Goal: Contribute content: Add original content to the website for others to see

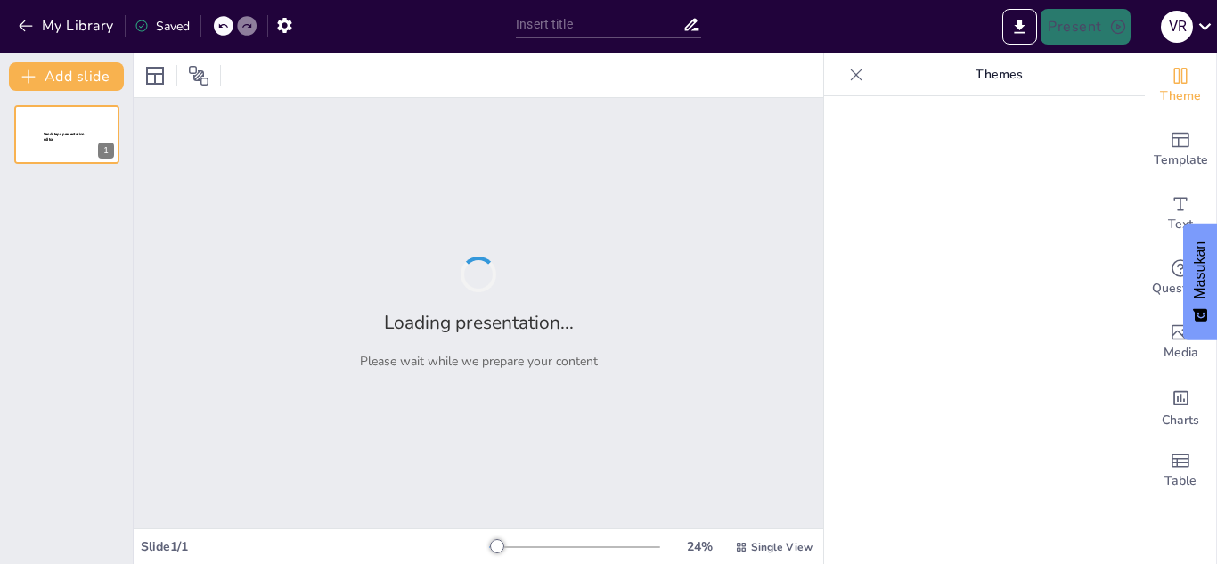
type input "Analisis Peluang Usaha Sei Babi di [GEOGRAPHIC_DATA]"
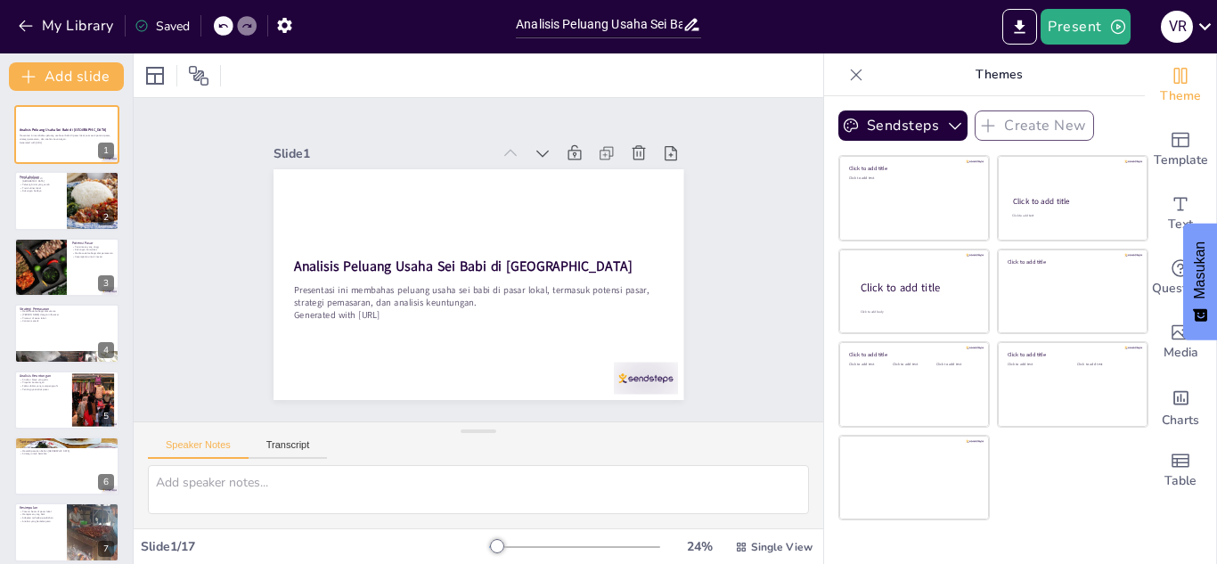
checkbox input "true"
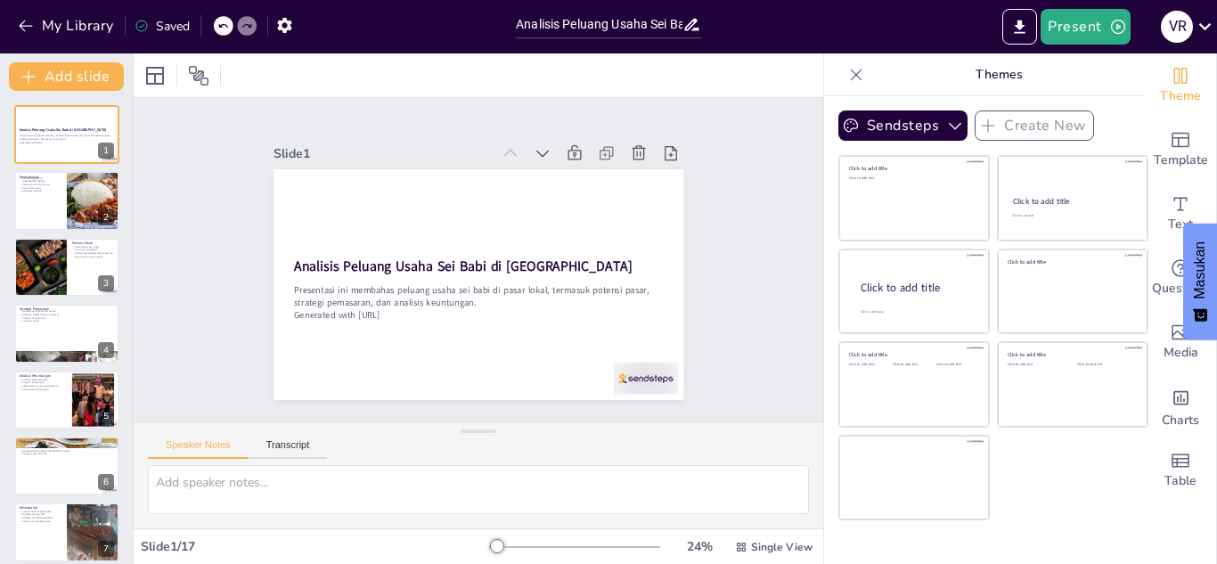
checkbox input "true"
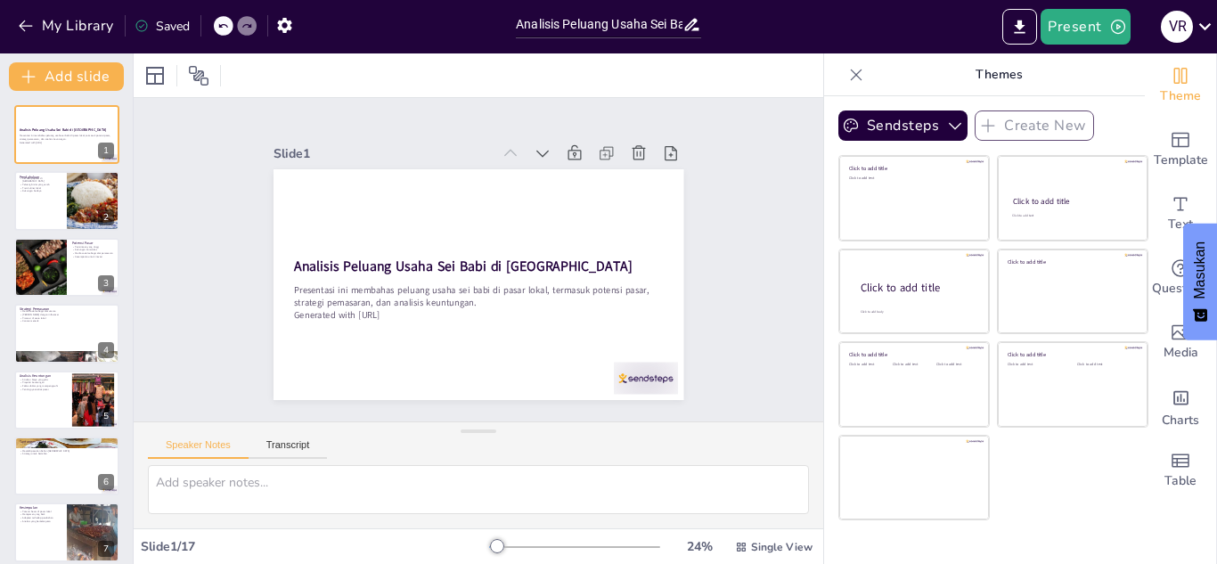
checkbox input "true"
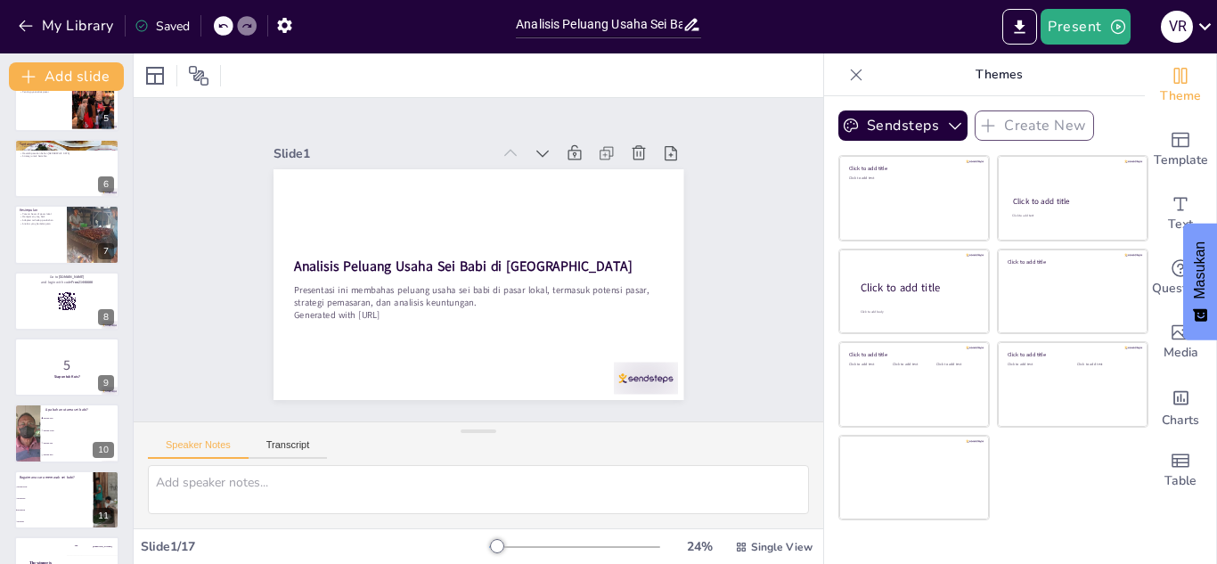
checkbox input "true"
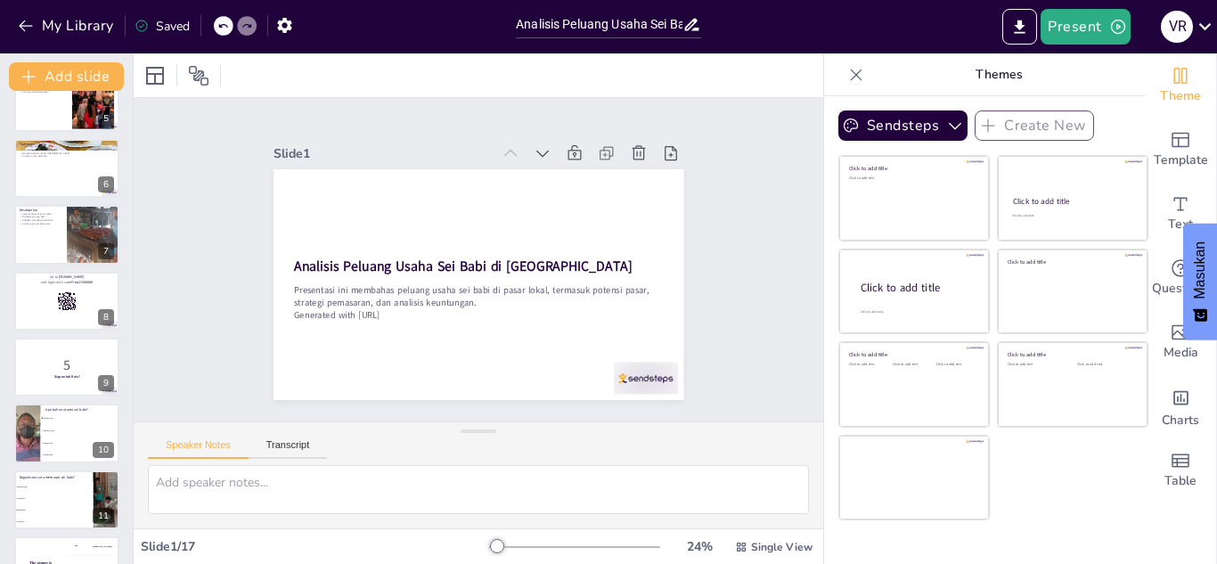
scroll to position [299, 0]
checkbox input "true"
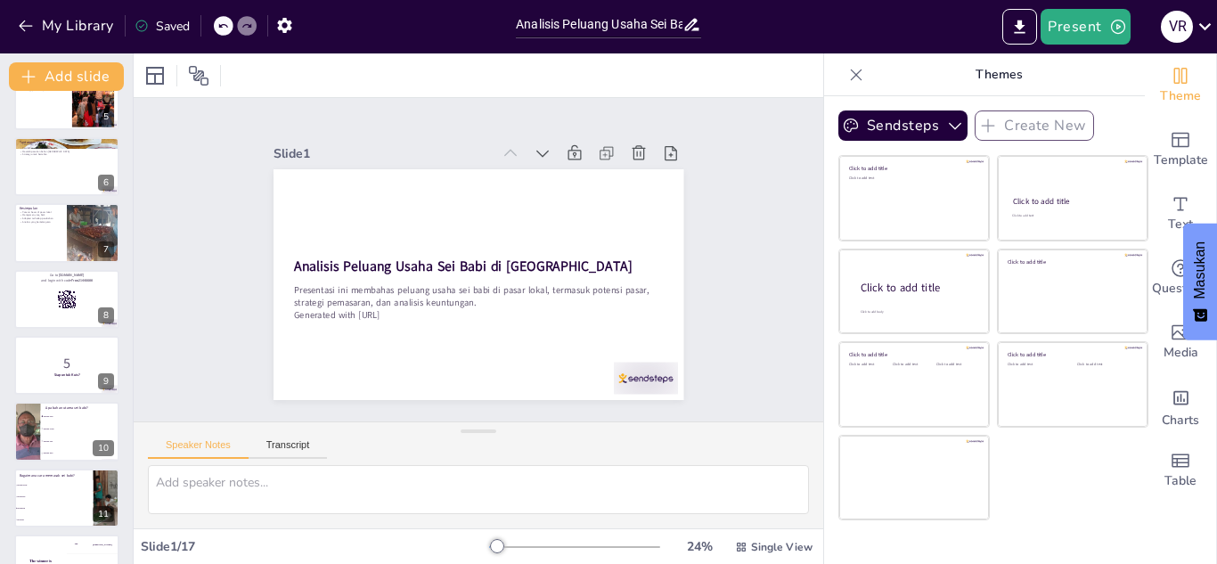
checkbox input "true"
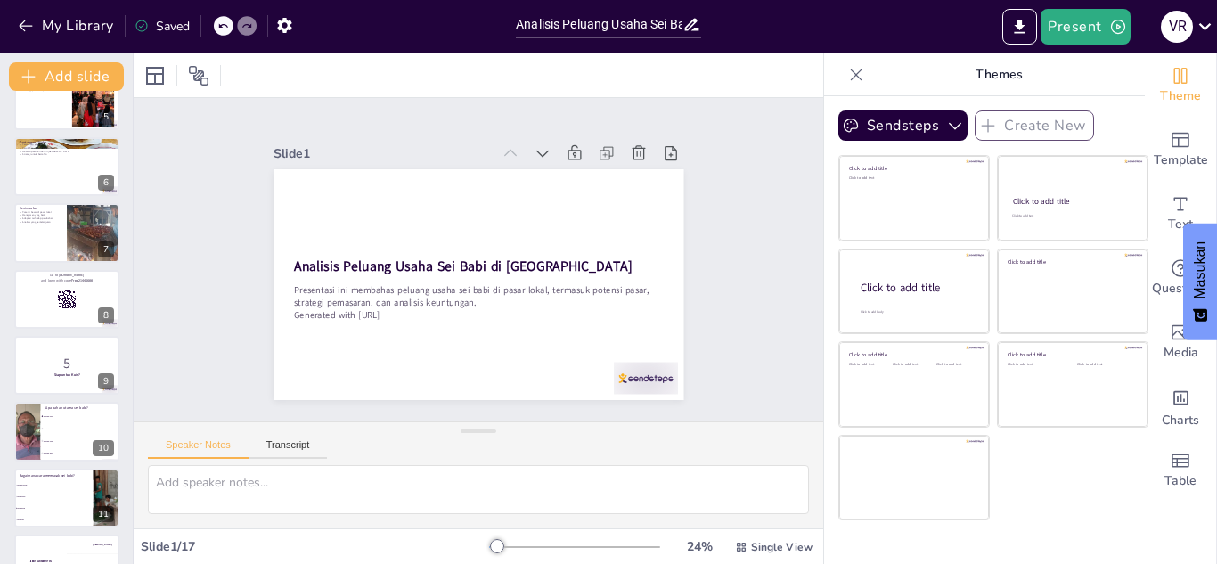
checkbox input "true"
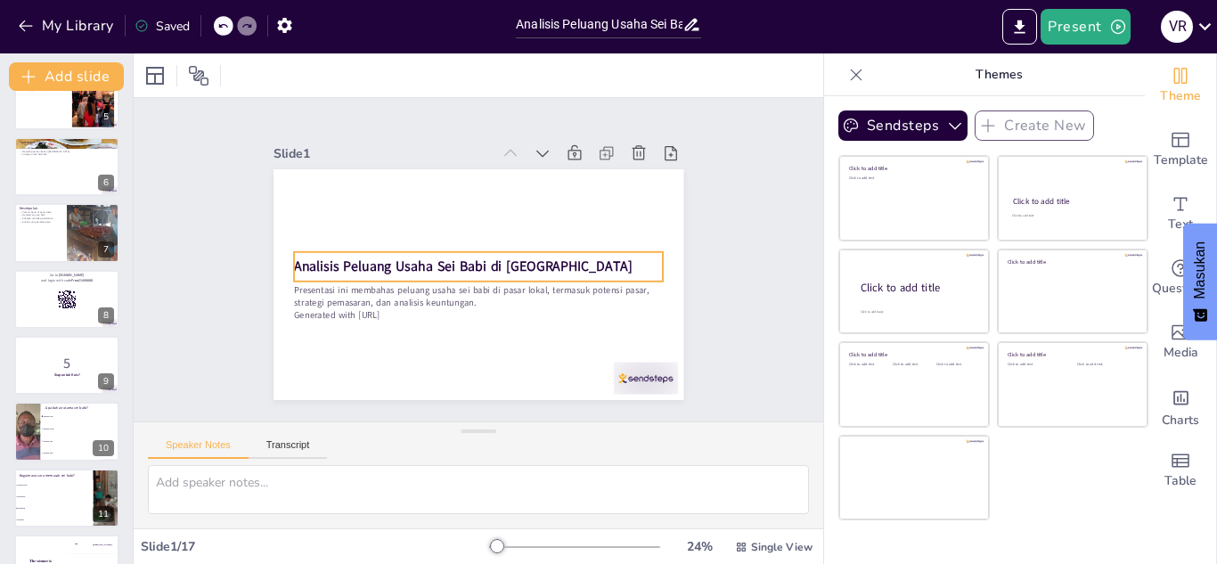
checkbox input "true"
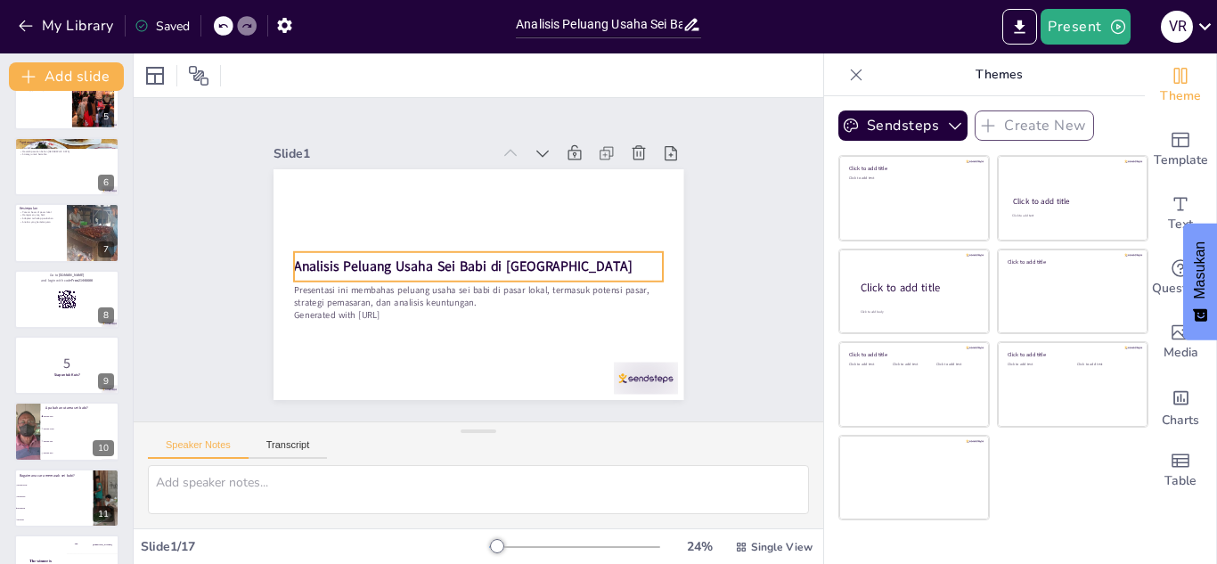
checkbox input "true"
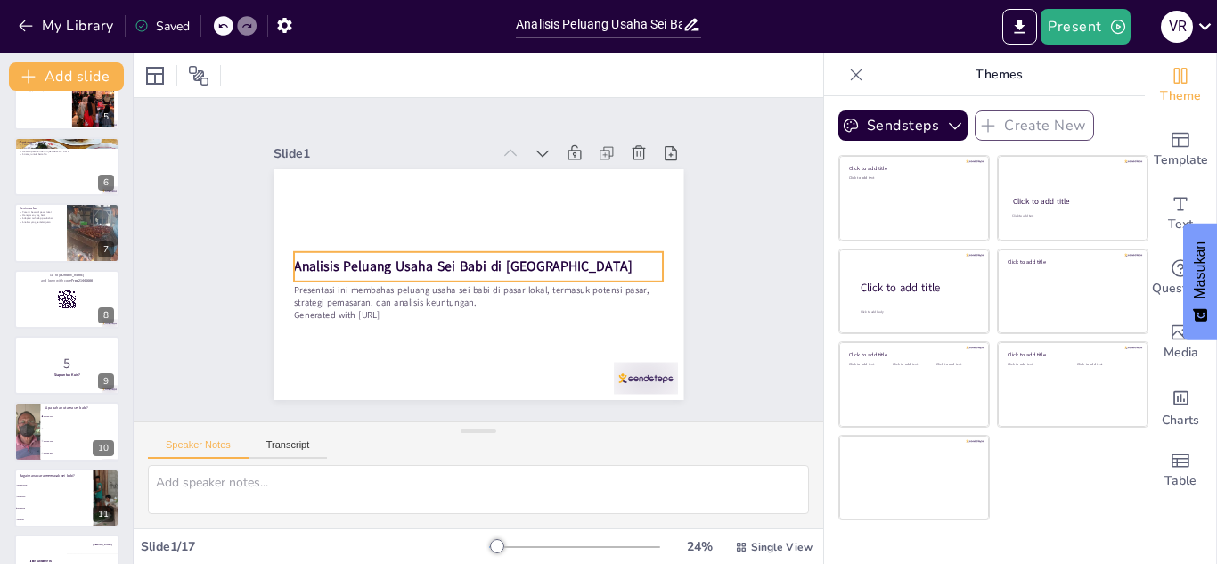
checkbox input "true"
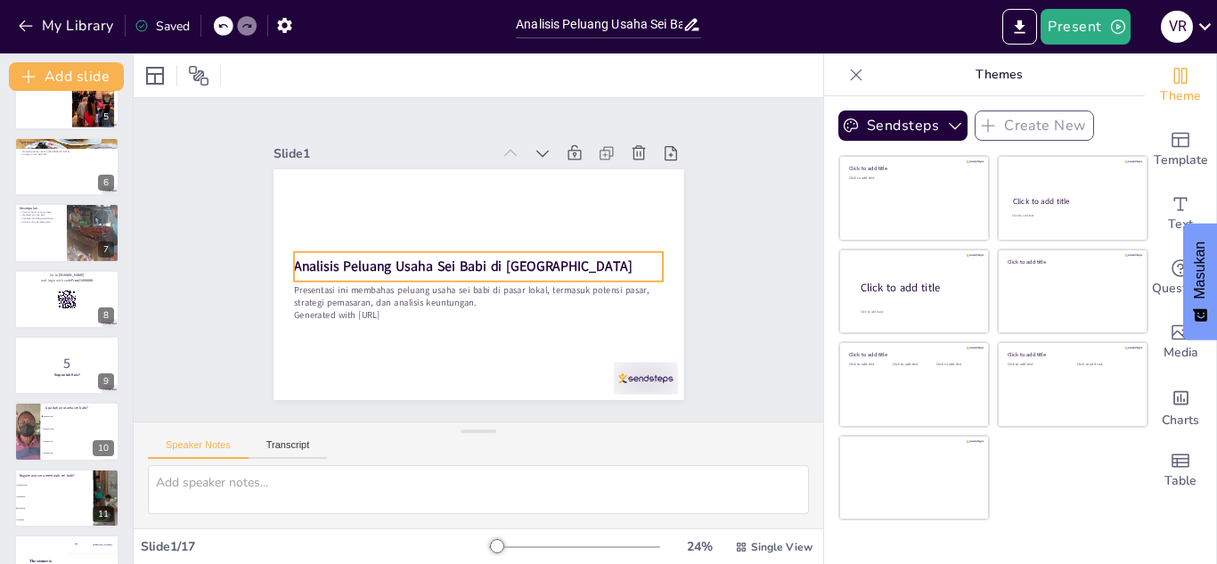
checkbox input "true"
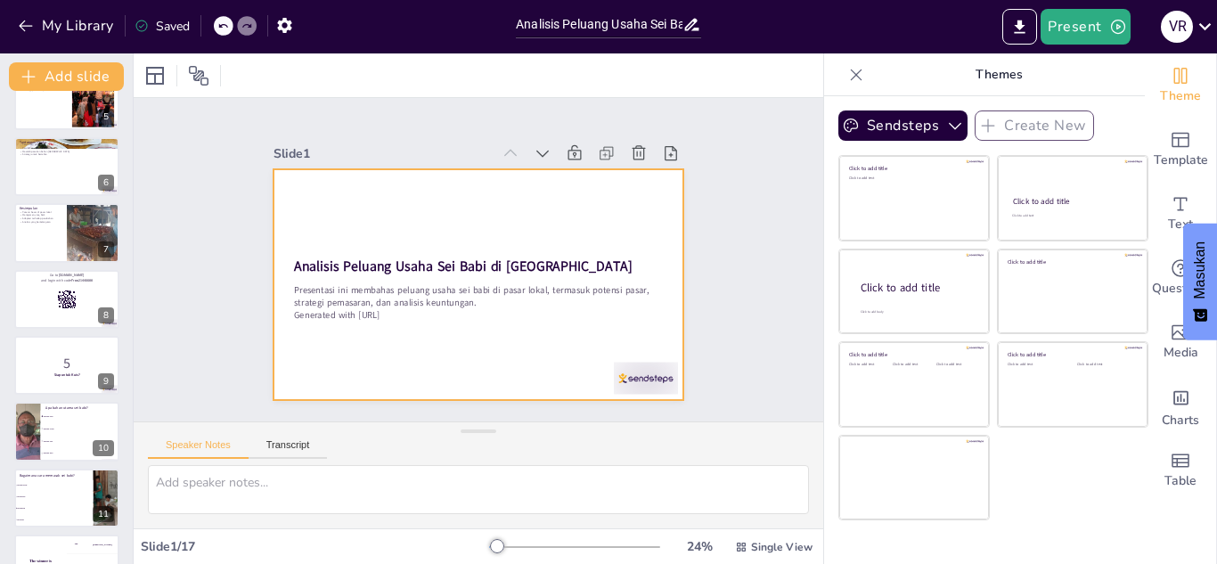
checkbox input "true"
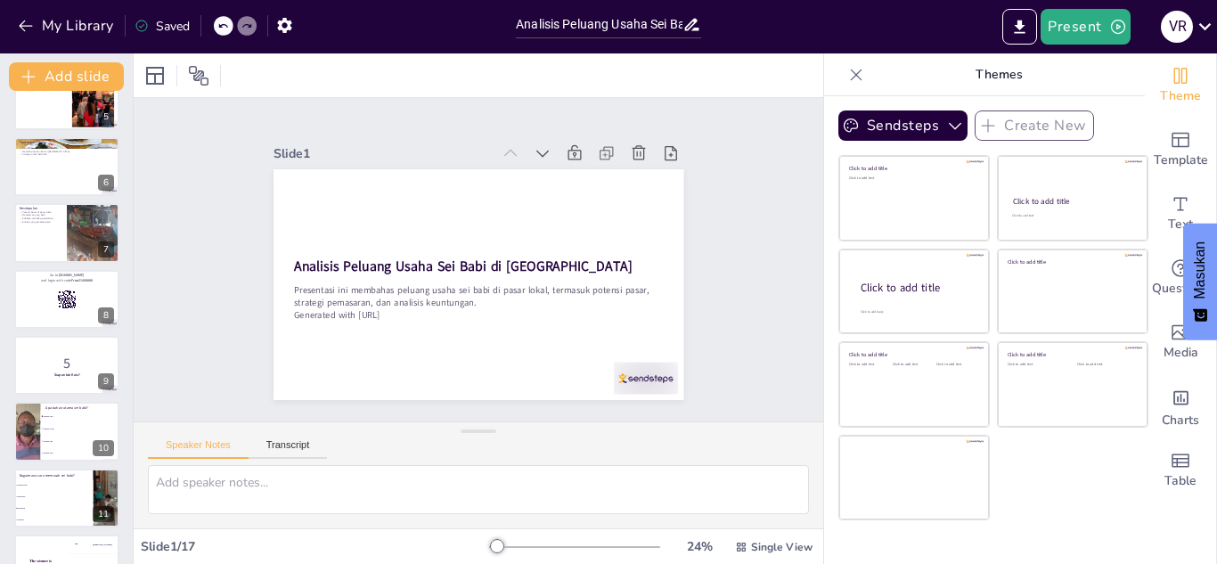
checkbox input "true"
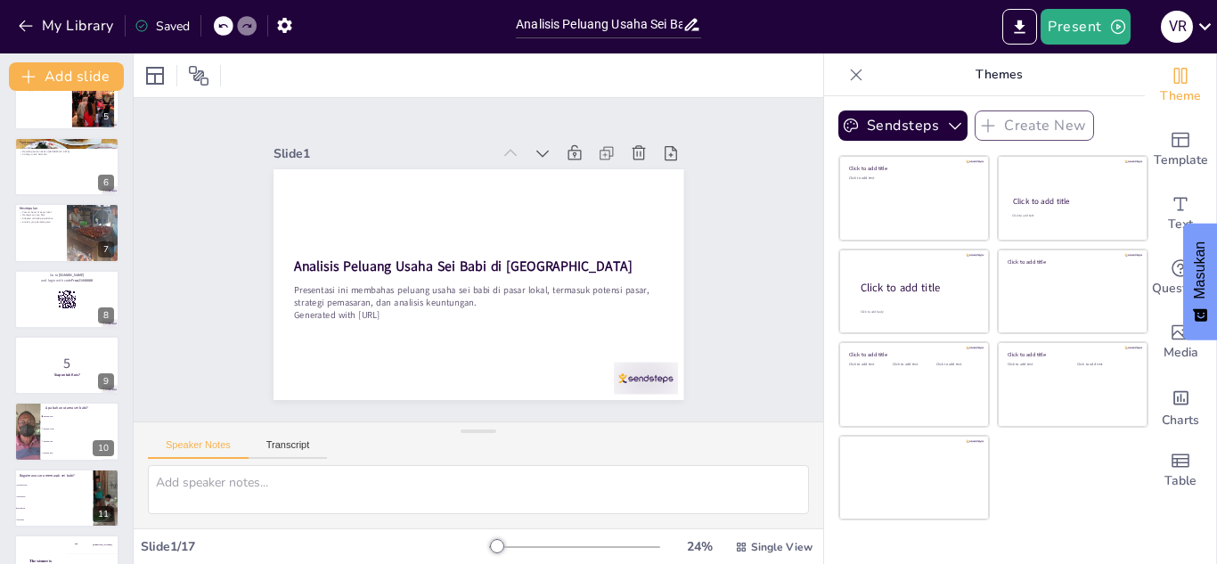
checkbox input "true"
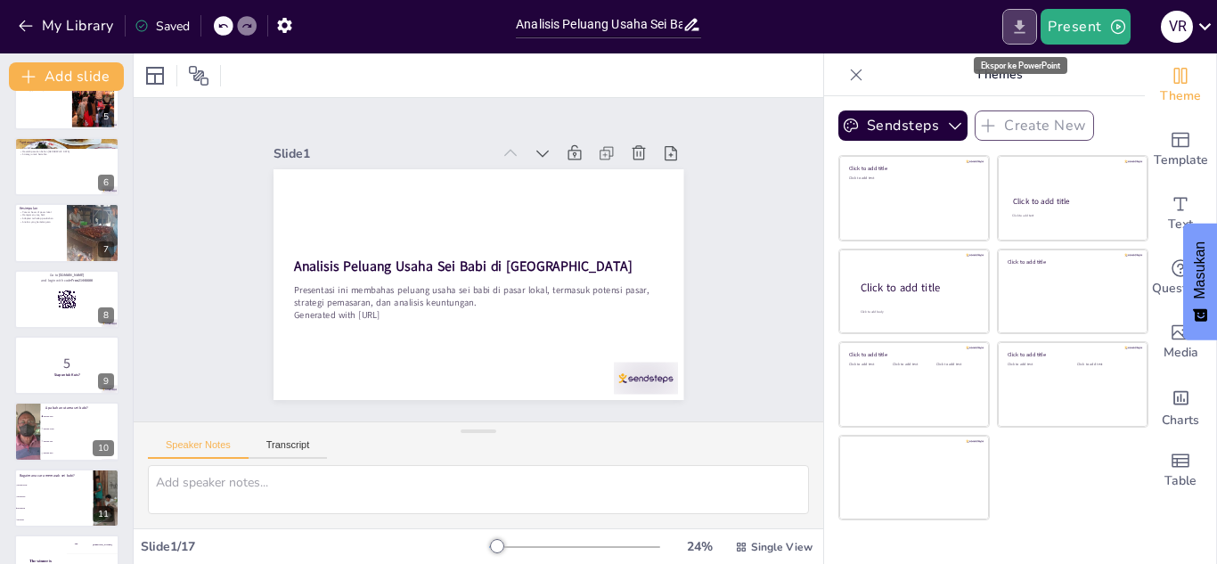
click at [1015, 26] on icon "Export to PowerPoint" at bounding box center [1019, 27] width 19 height 19
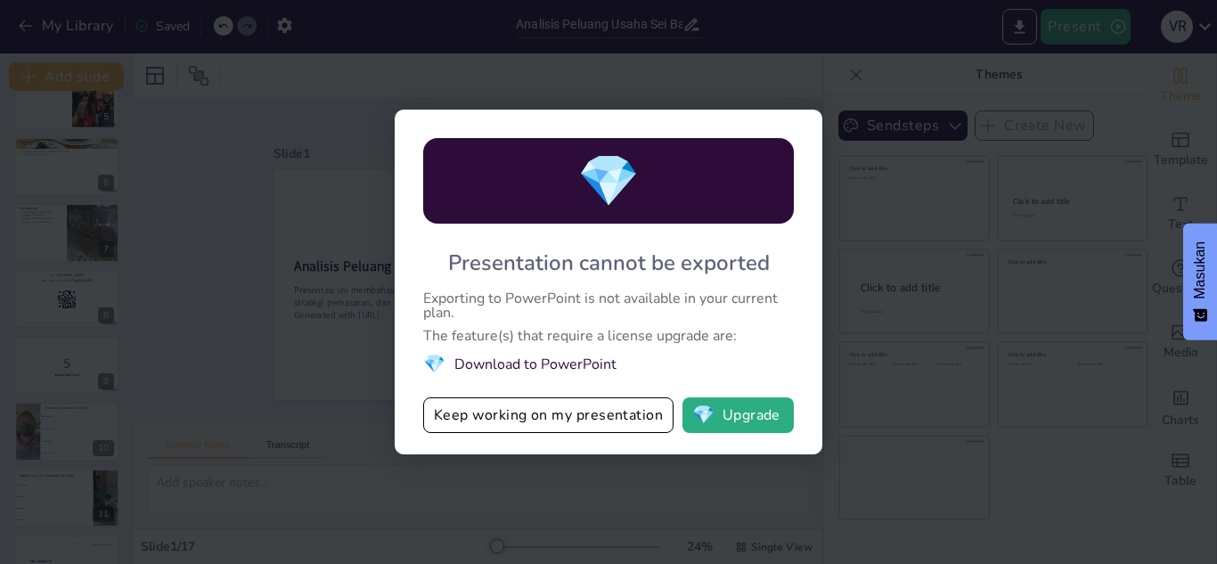
click at [947, 65] on div "💎 Presentation cannot be exported Exporting to PowerPoint is not available in y…" at bounding box center [608, 282] width 1217 height 564
click at [762, 163] on div "💎" at bounding box center [608, 181] width 371 height 86
click at [801, 303] on div "💎 Presentation cannot be exported Exporting to PowerPoint is not available in y…" at bounding box center [609, 282] width 428 height 345
drag, startPoint x: 668, startPoint y: 247, endPoint x: 612, endPoint y: 420, distance: 181.7
click at [612, 420] on div "💎 Presentation cannot be exported Exporting to PowerPoint is not available in y…" at bounding box center [609, 282] width 428 height 345
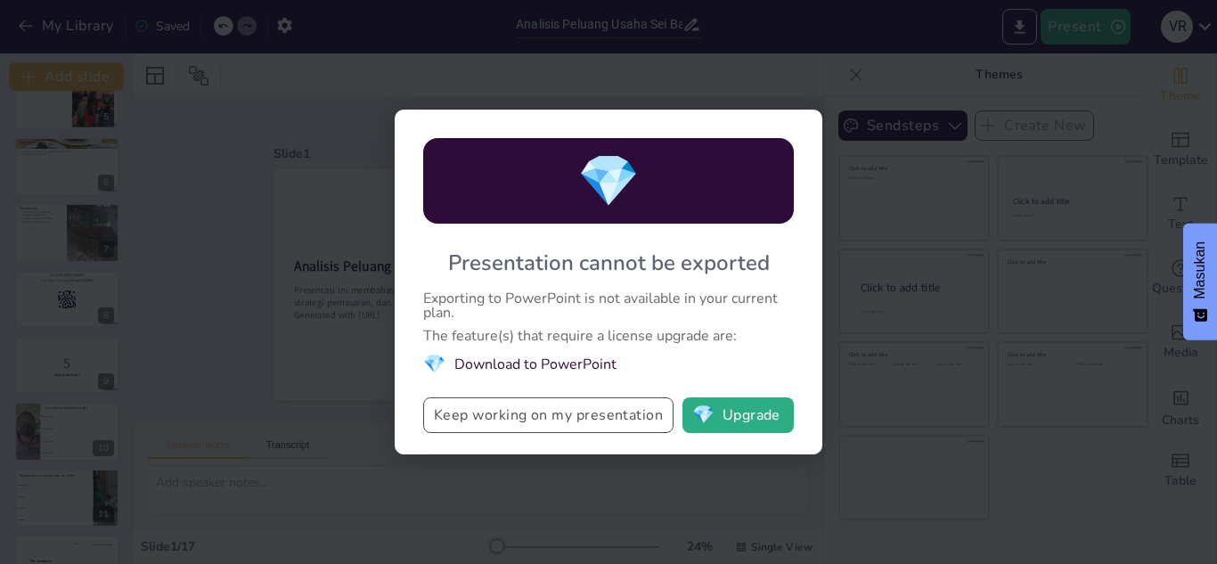
click at [611, 420] on button "Keep working on my presentation" at bounding box center [548, 415] width 250 height 36
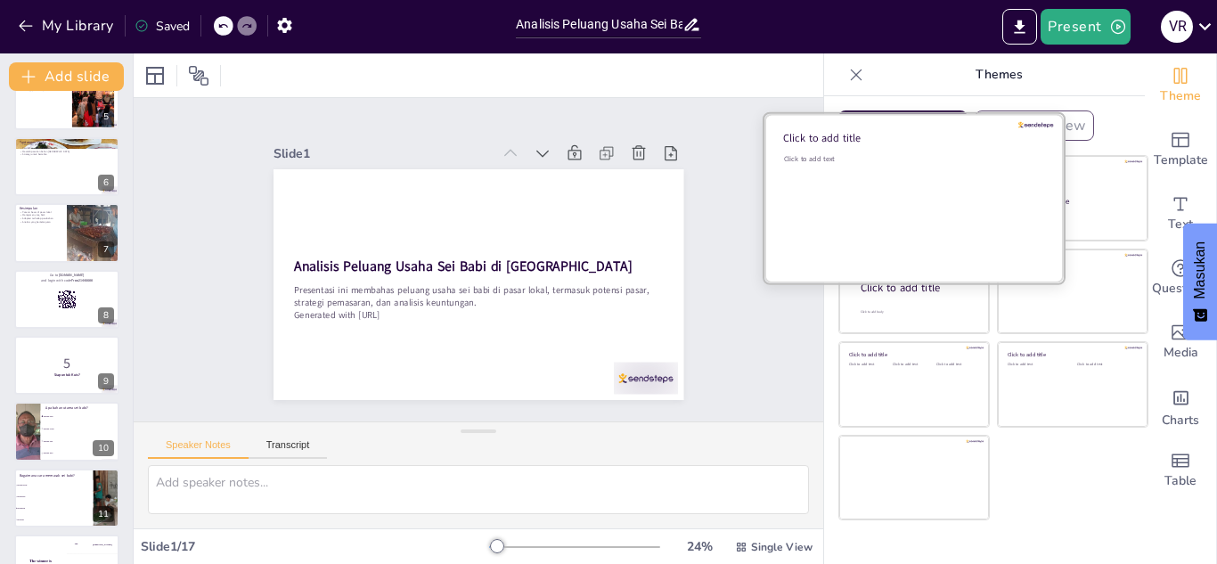
click at [919, 185] on div "Click to add text" at bounding box center [911, 209] width 255 height 110
checkbox input "true"
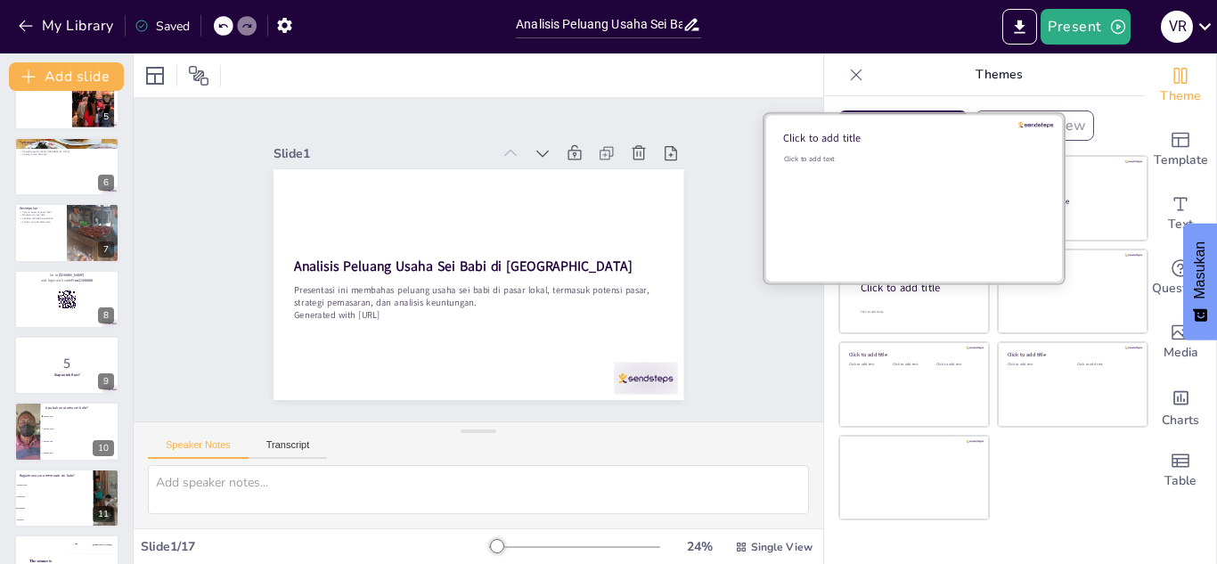
checkbox input "true"
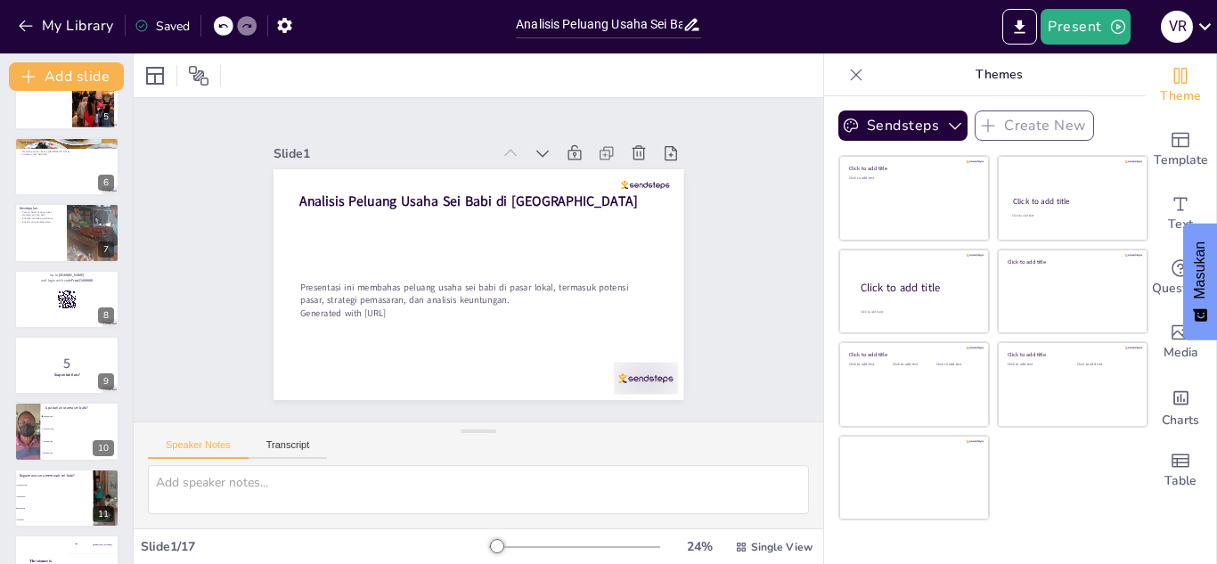
checkbox input "true"
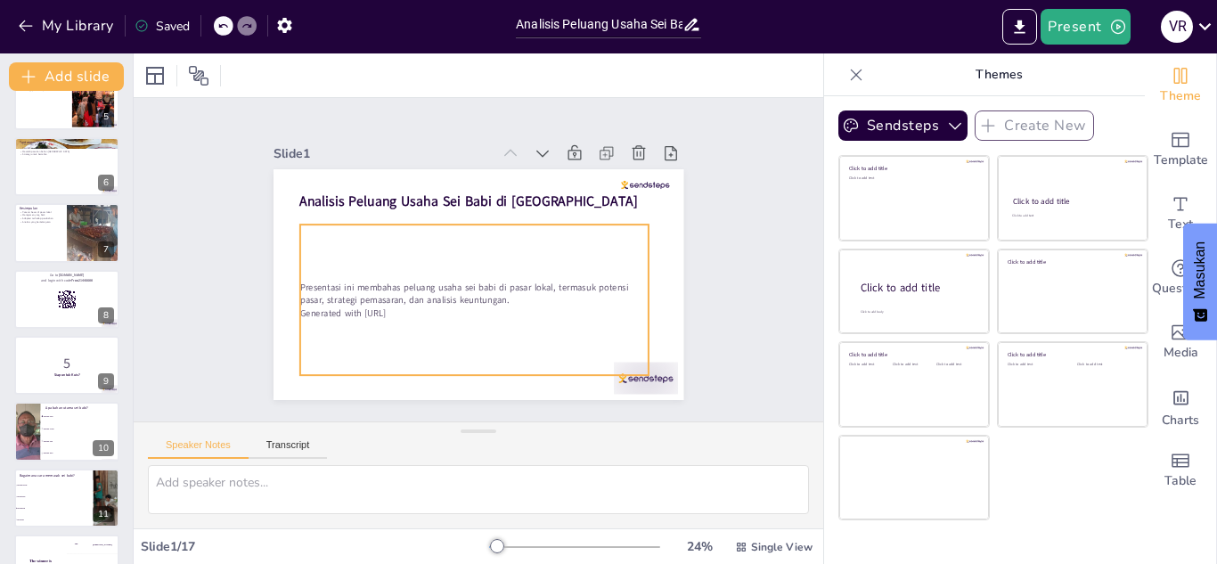
checkbox input "true"
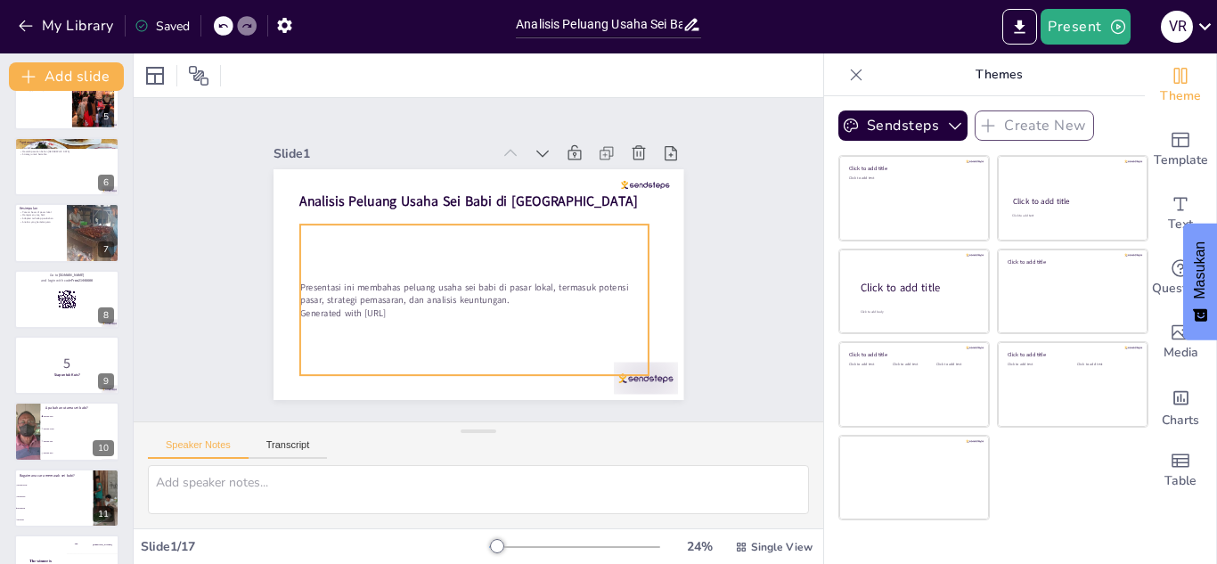
checkbox input "true"
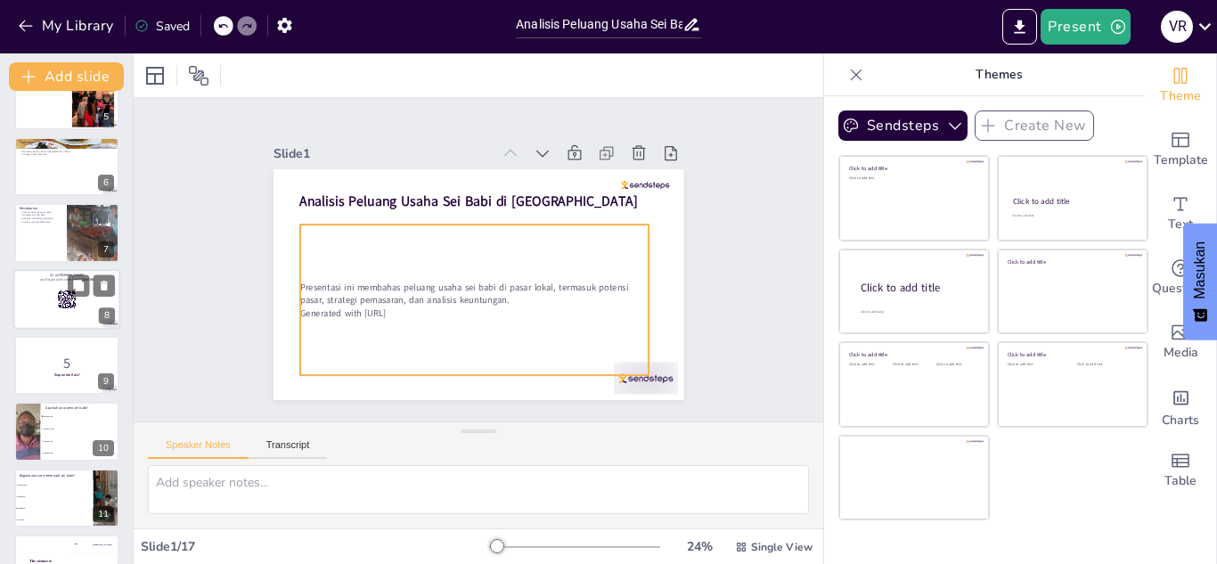
checkbox input "true"
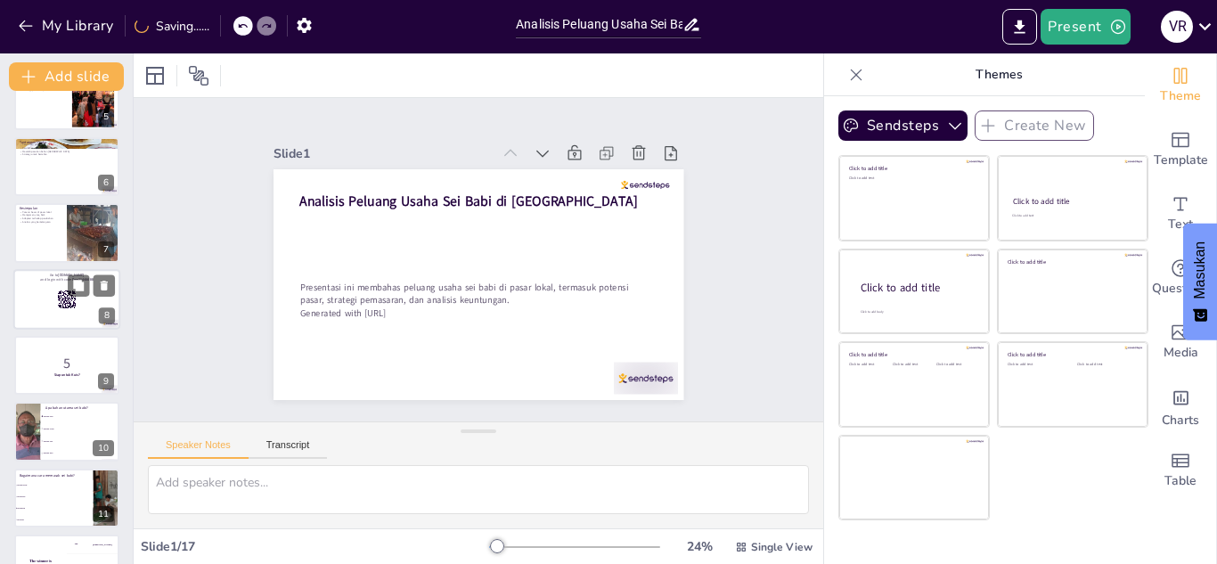
checkbox input "true"
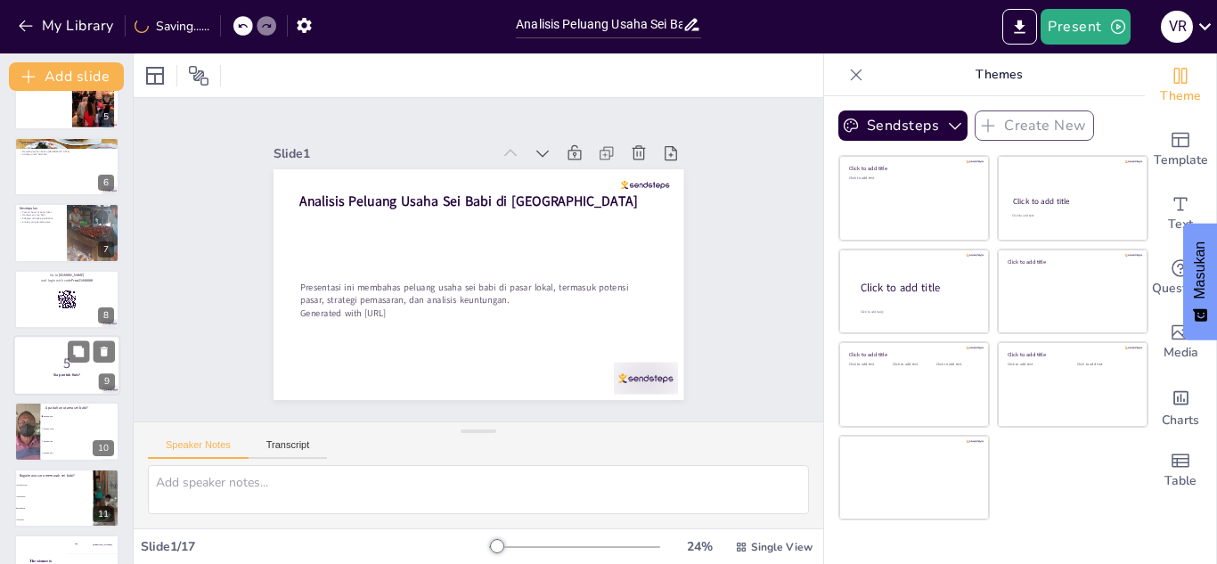
checkbox input "true"
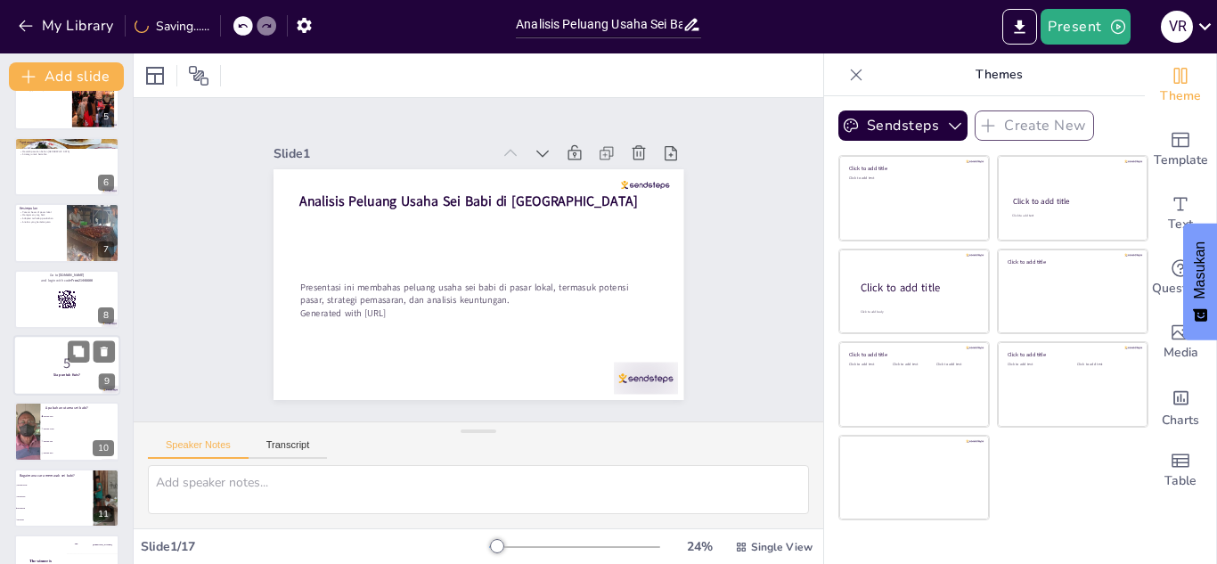
checkbox input "true"
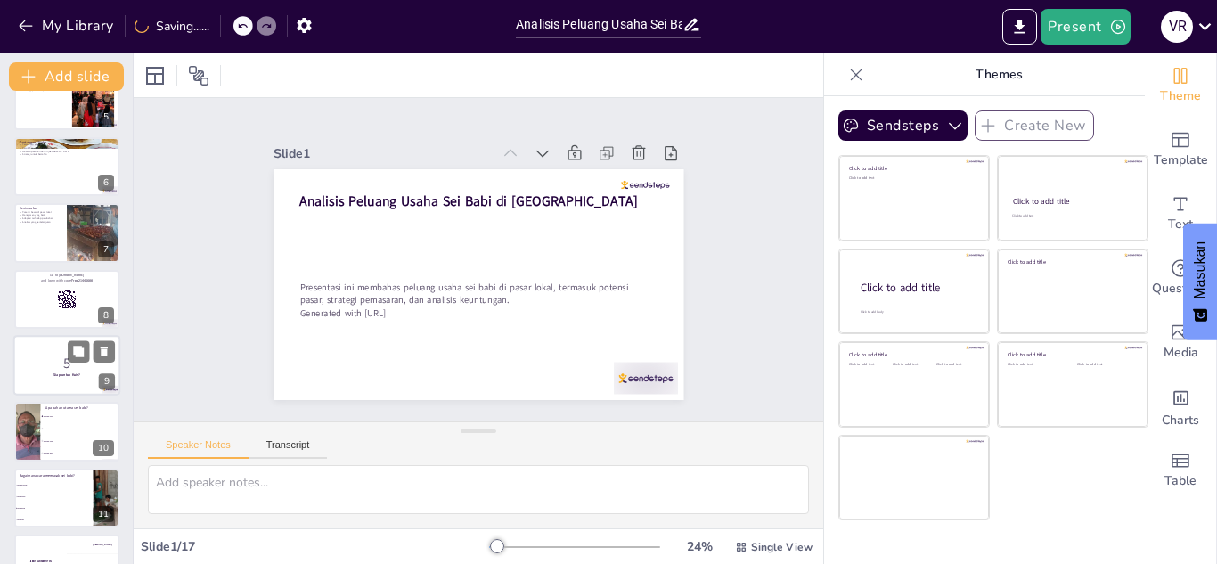
checkbox input "true"
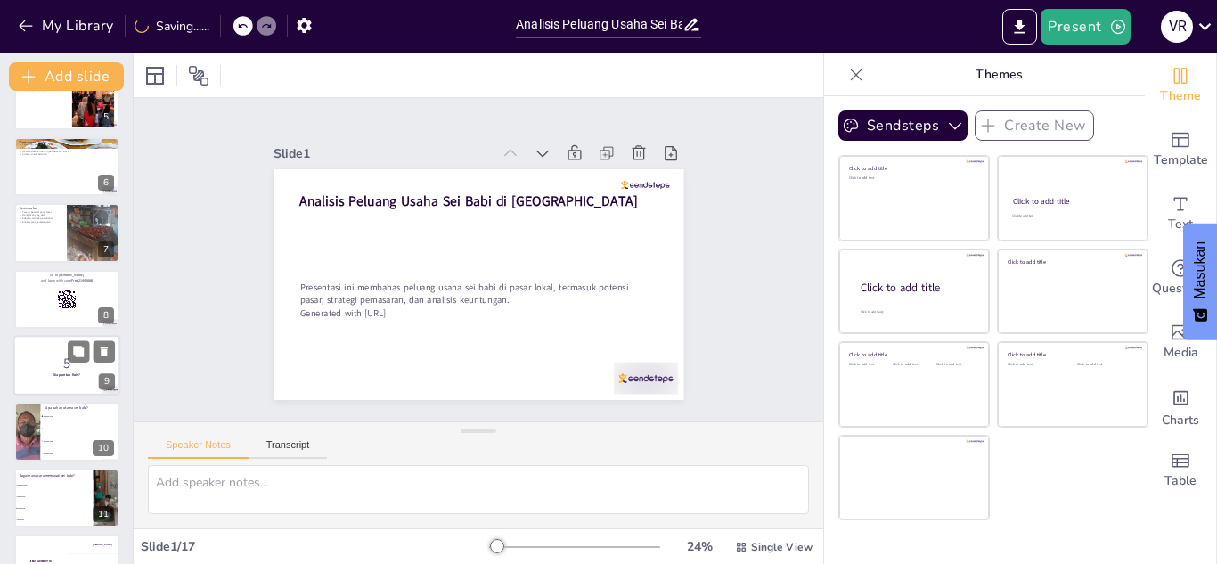
checkbox input "true"
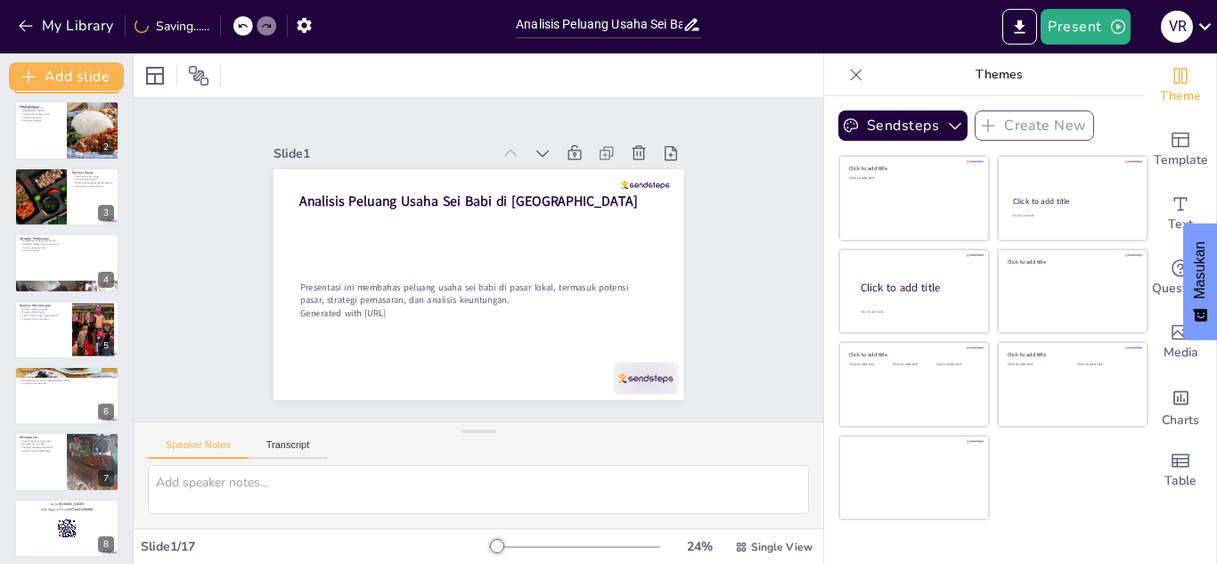
scroll to position [0, 0]
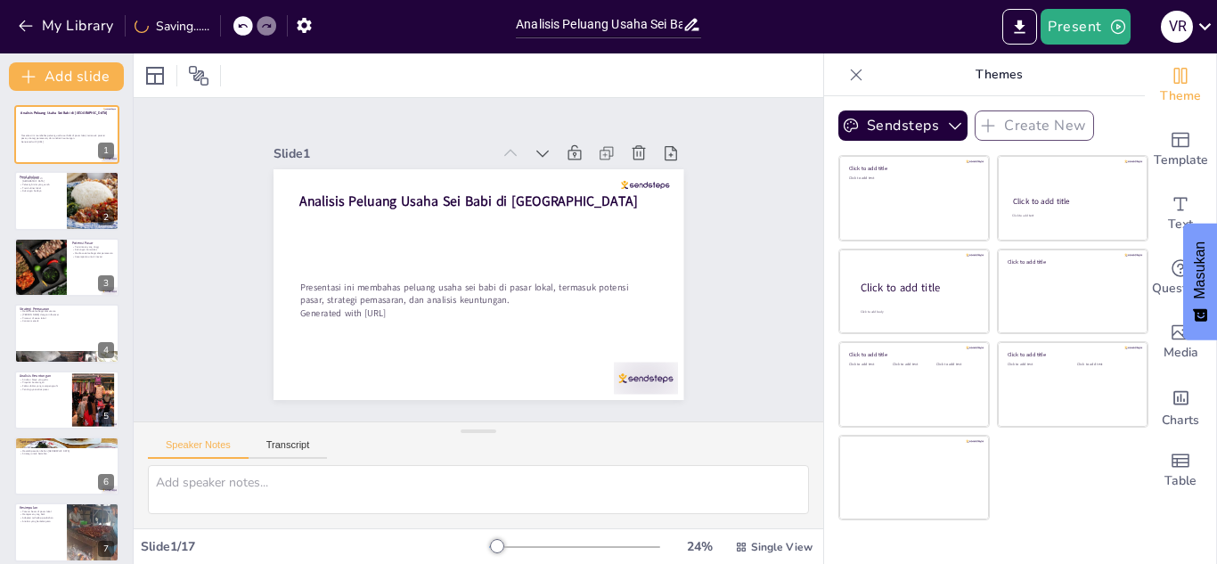
checkbox input "true"
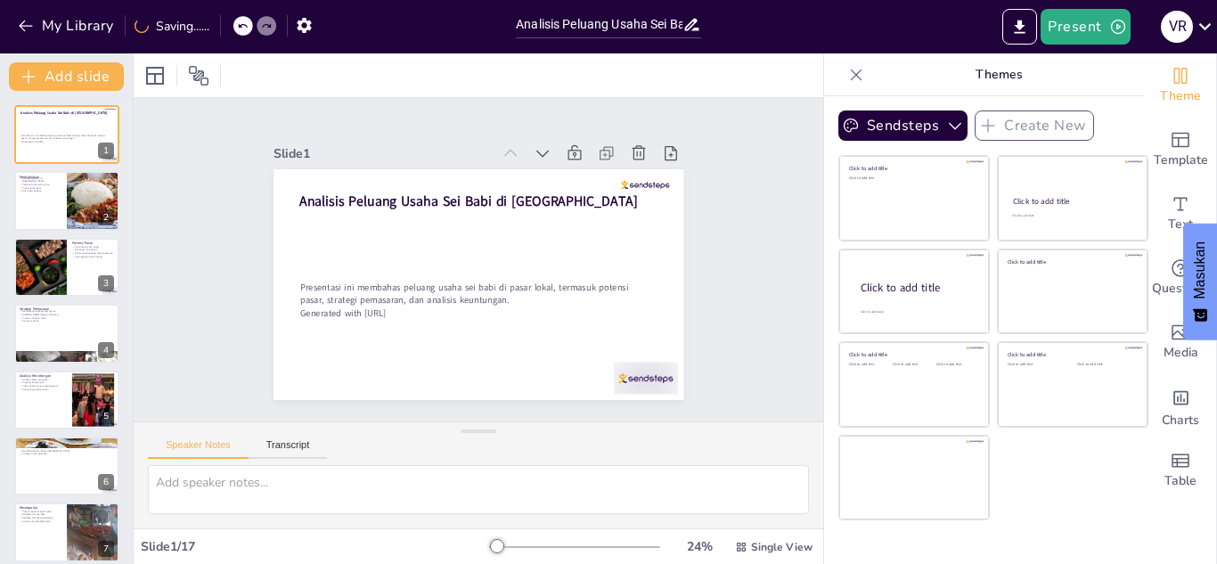
checkbox input "true"
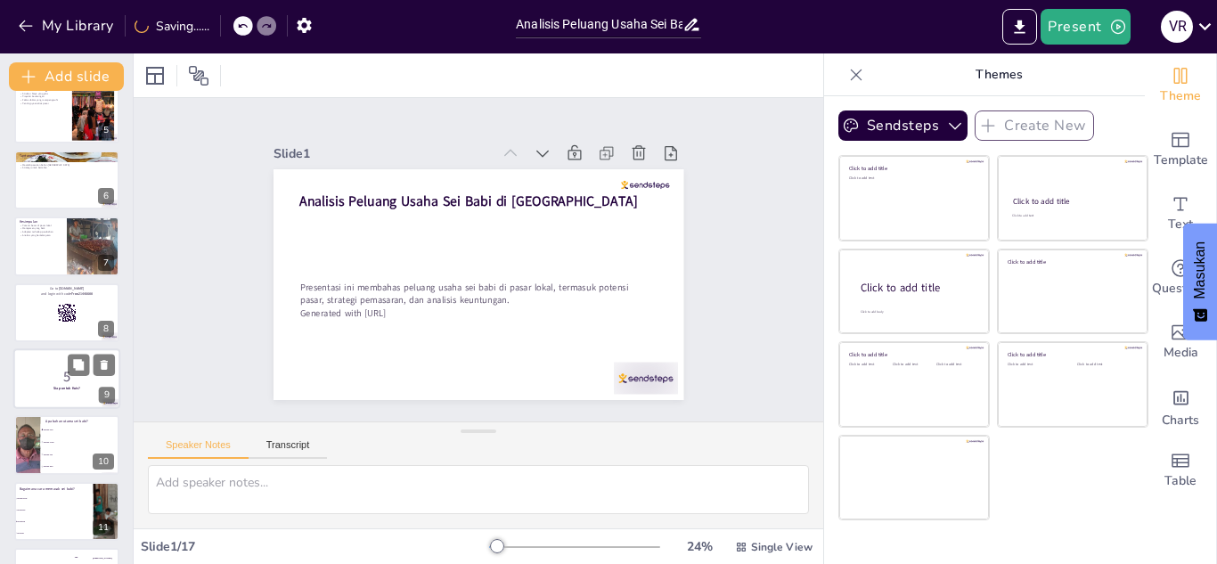
checkbox input "true"
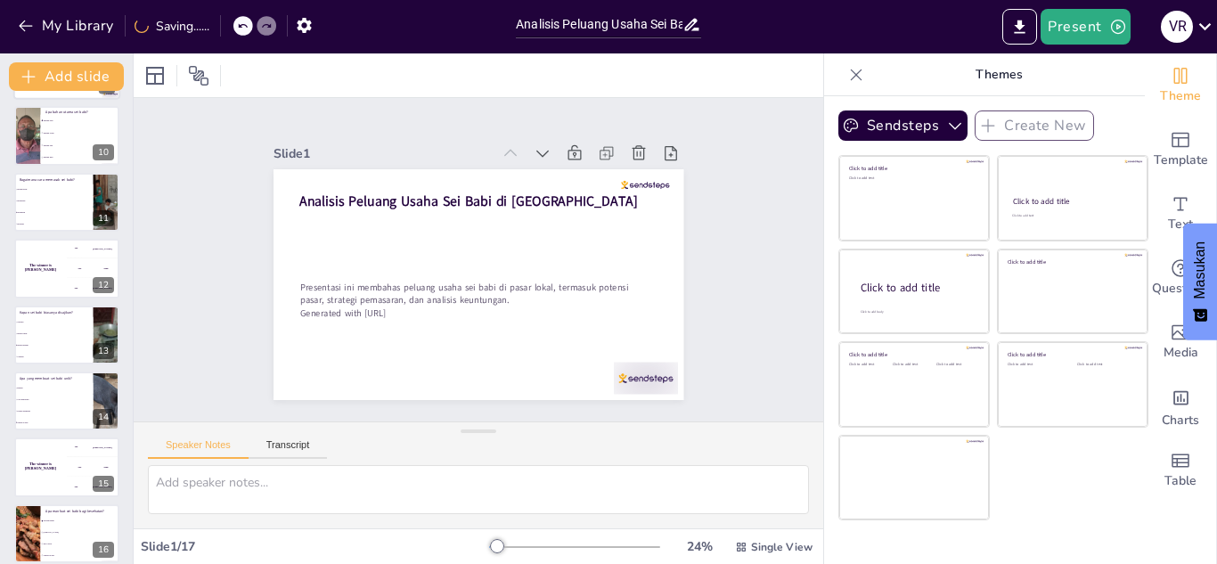
scroll to position [674, 0]
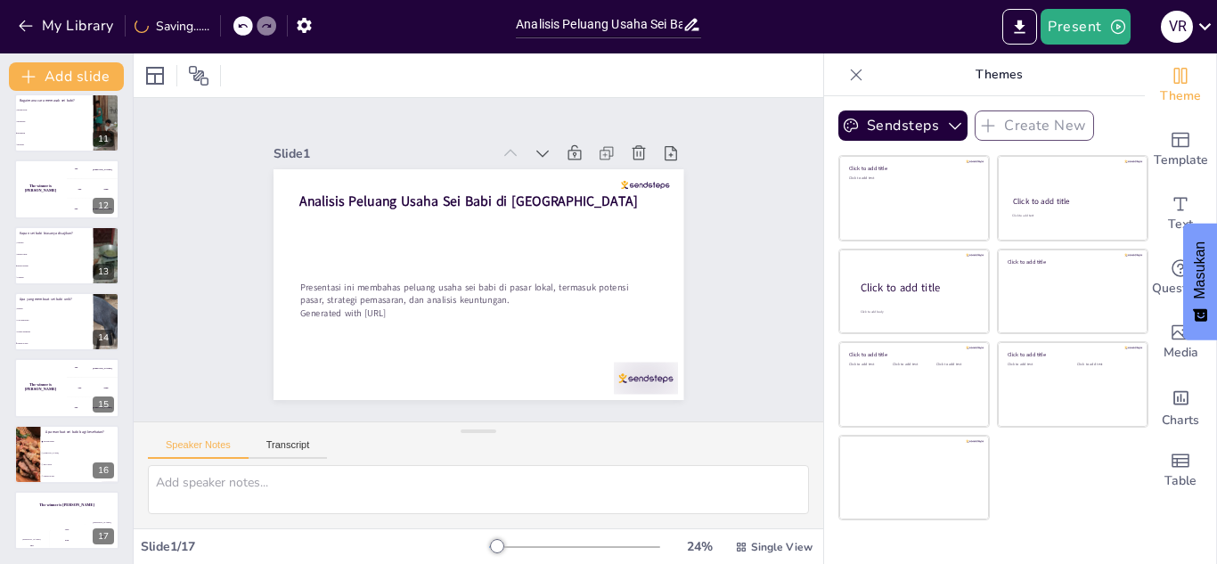
checkbox input "true"
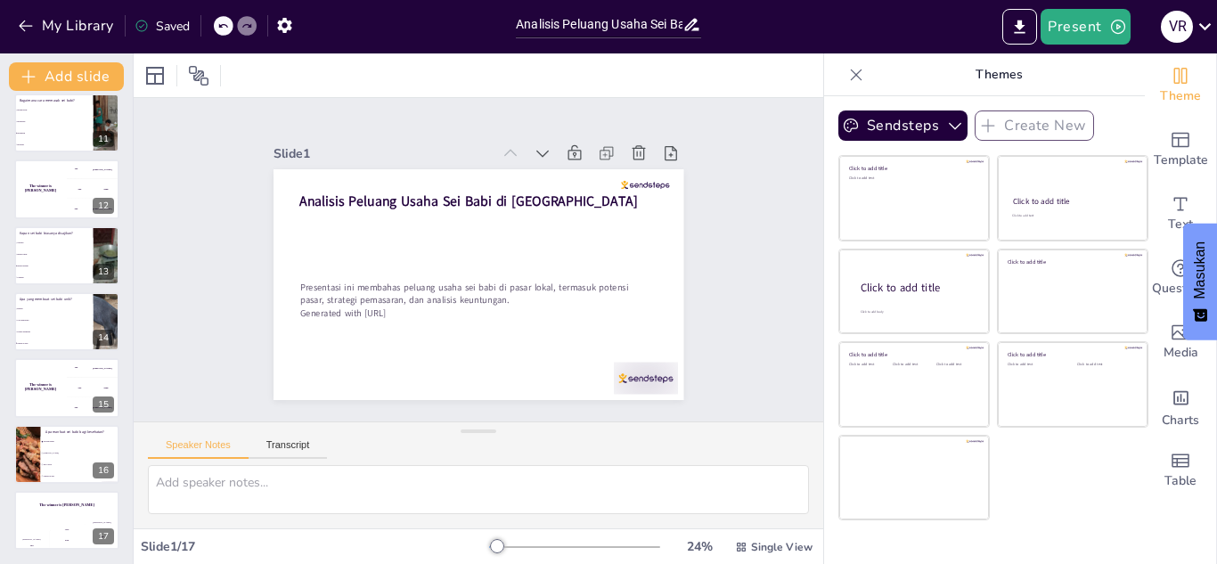
checkbox input "true"
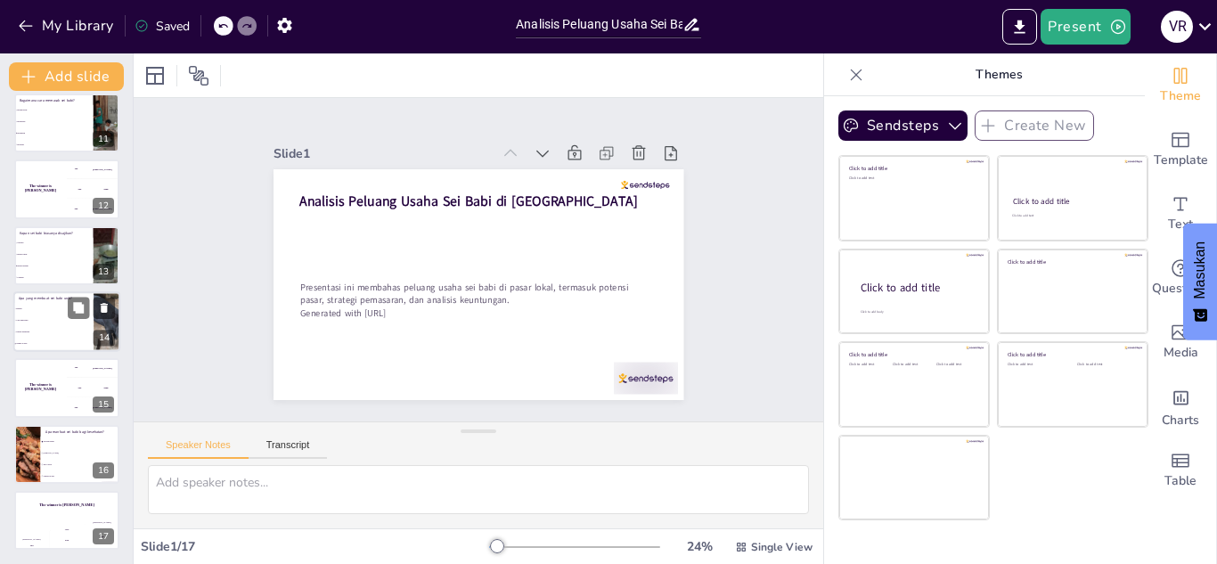
checkbox input "true"
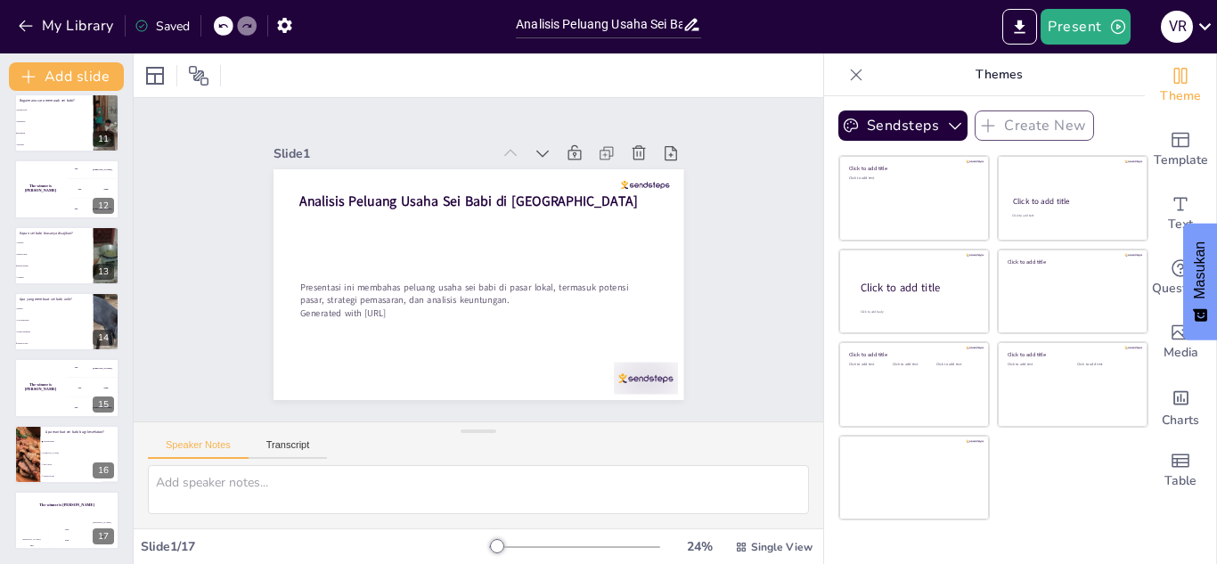
checkbox input "true"
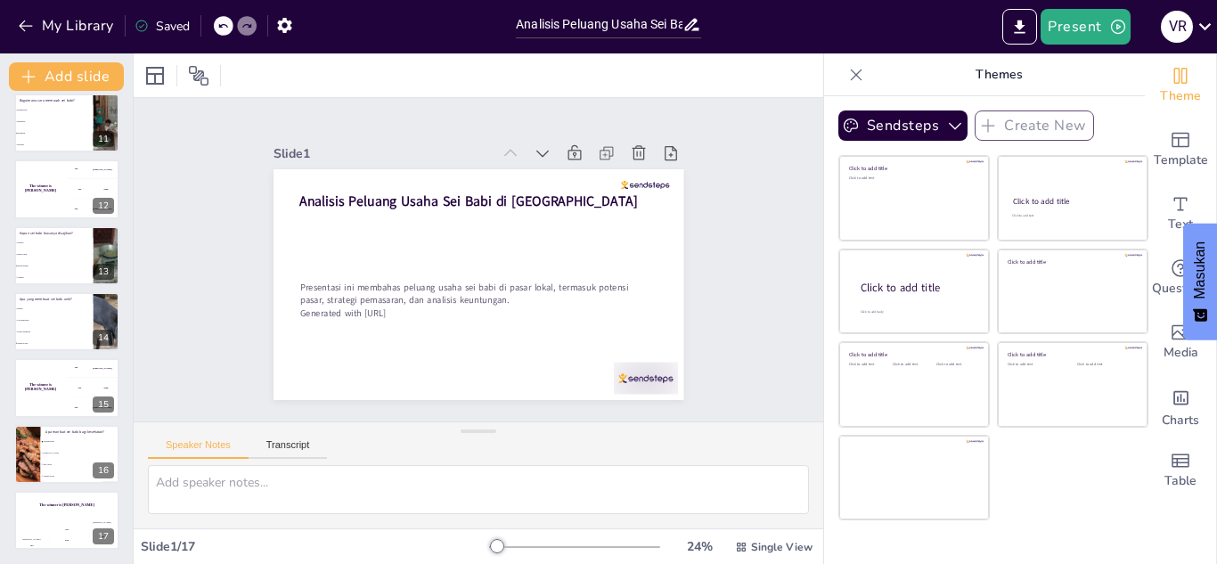
checkbox input "true"
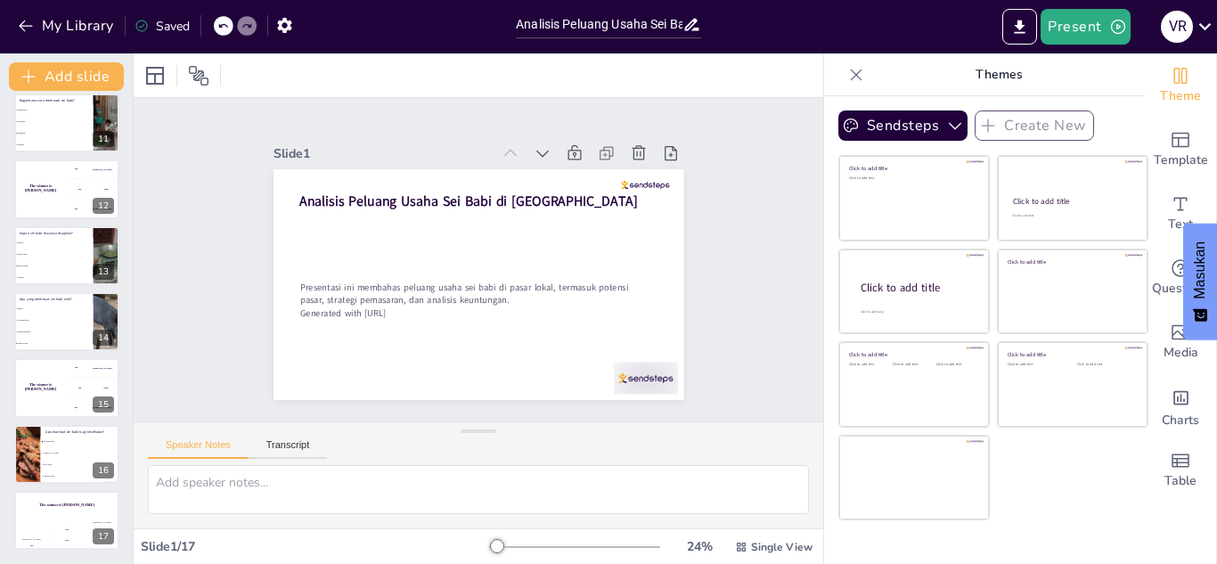
checkbox input "true"
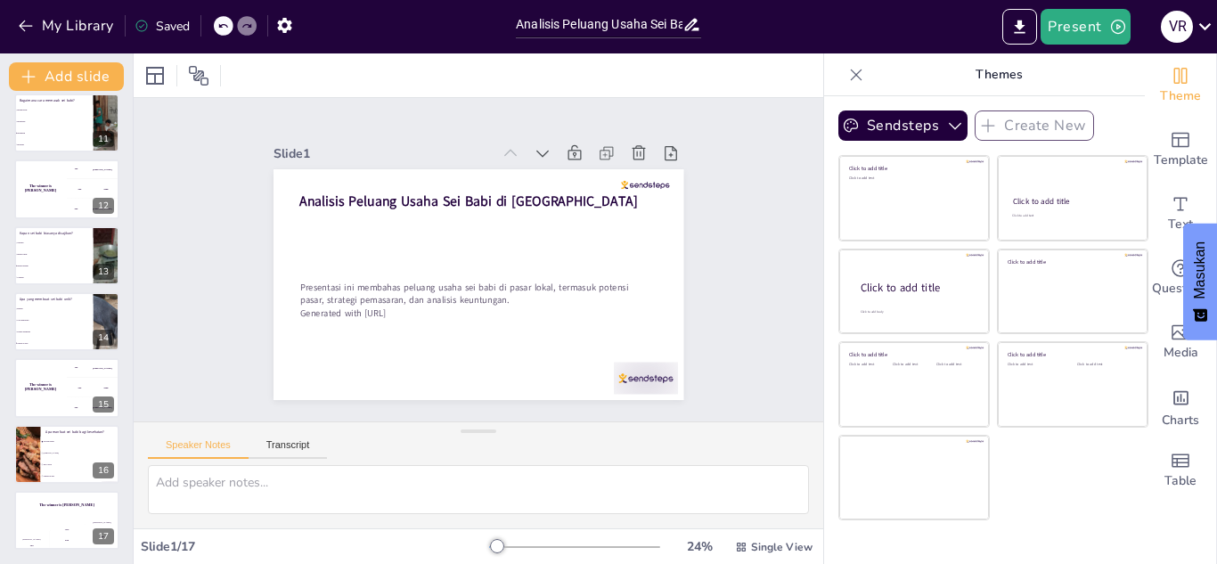
checkbox input "true"
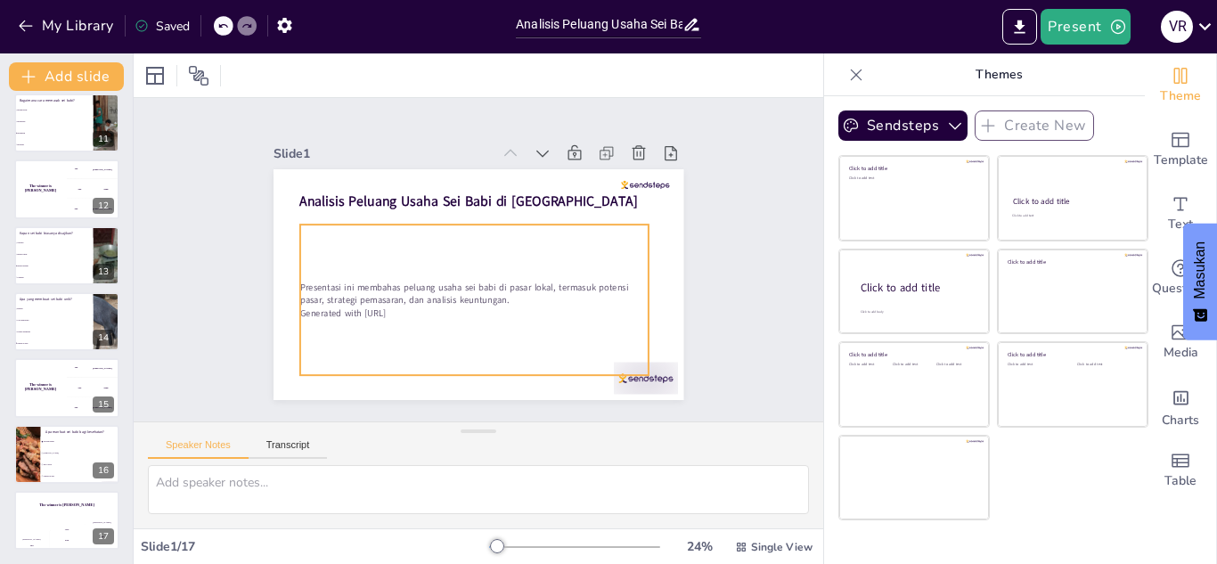
checkbox input "true"
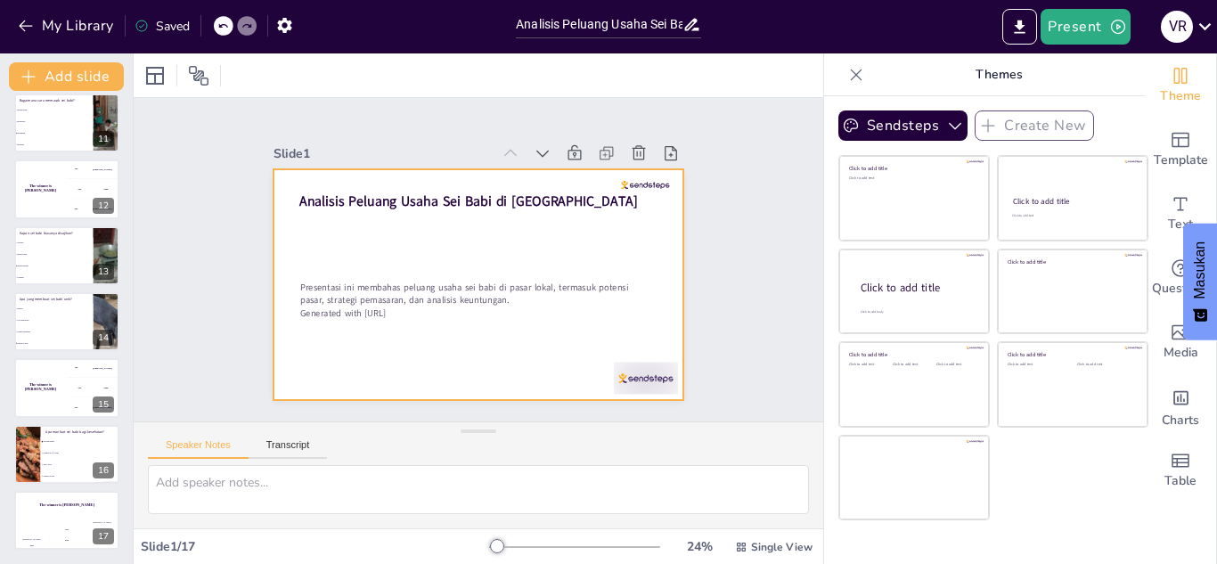
checkbox input "true"
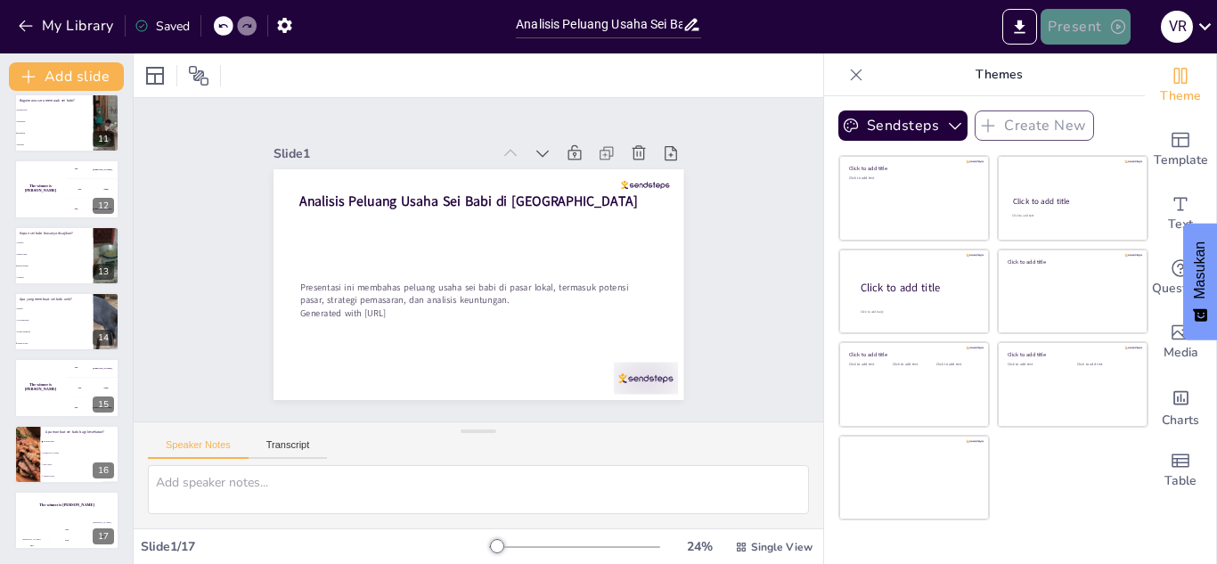
click at [1113, 31] on icon "button" at bounding box center [1118, 27] width 14 height 14
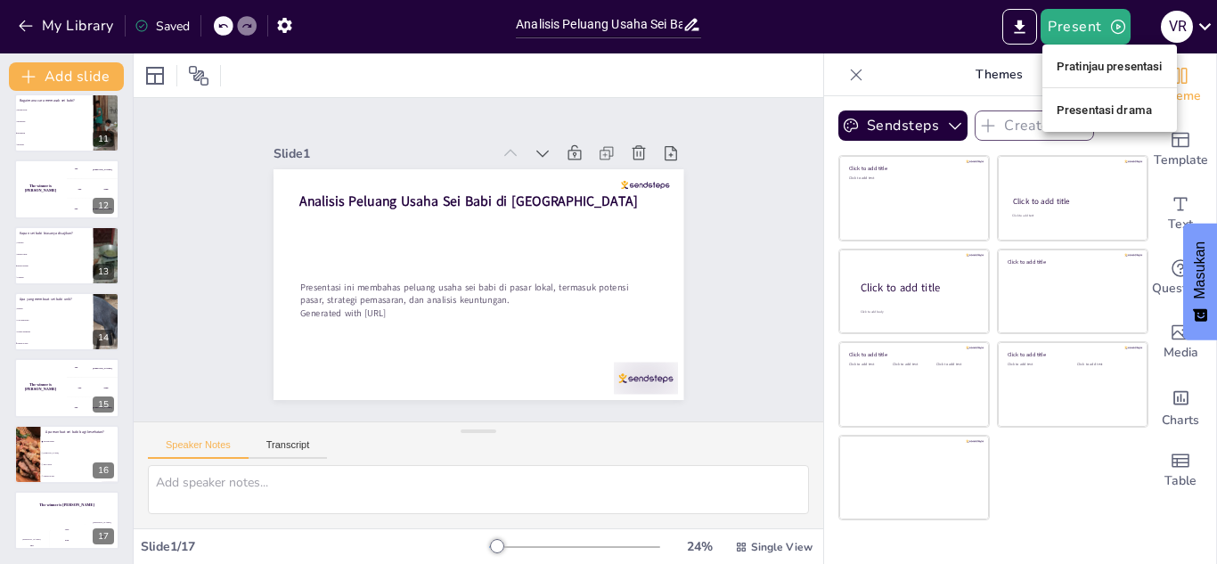
click at [1015, 18] on div at bounding box center [608, 282] width 1217 height 564
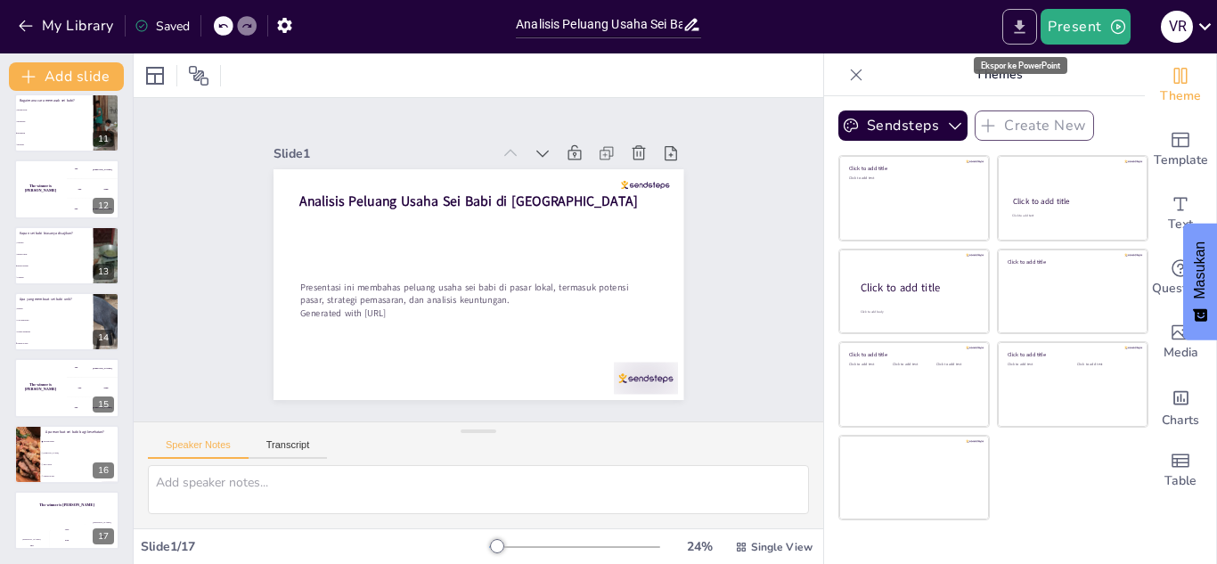
click at [1020, 23] on icon "Export to PowerPoint" at bounding box center [1020, 26] width 11 height 13
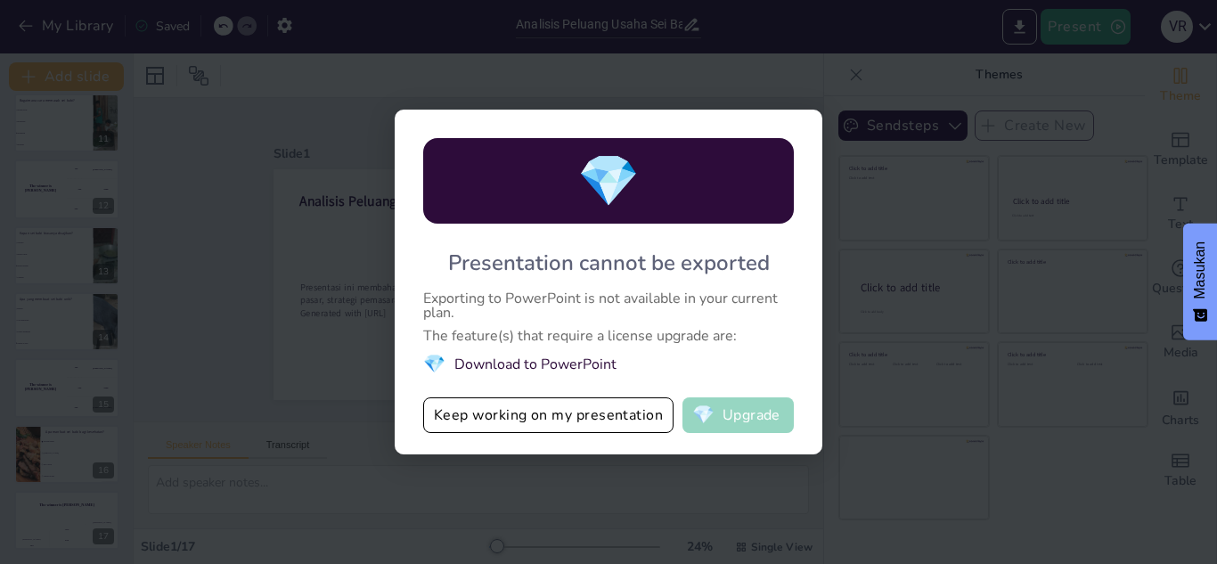
click at [719, 415] on button "💎 Upgrade" at bounding box center [737, 415] width 111 height 36
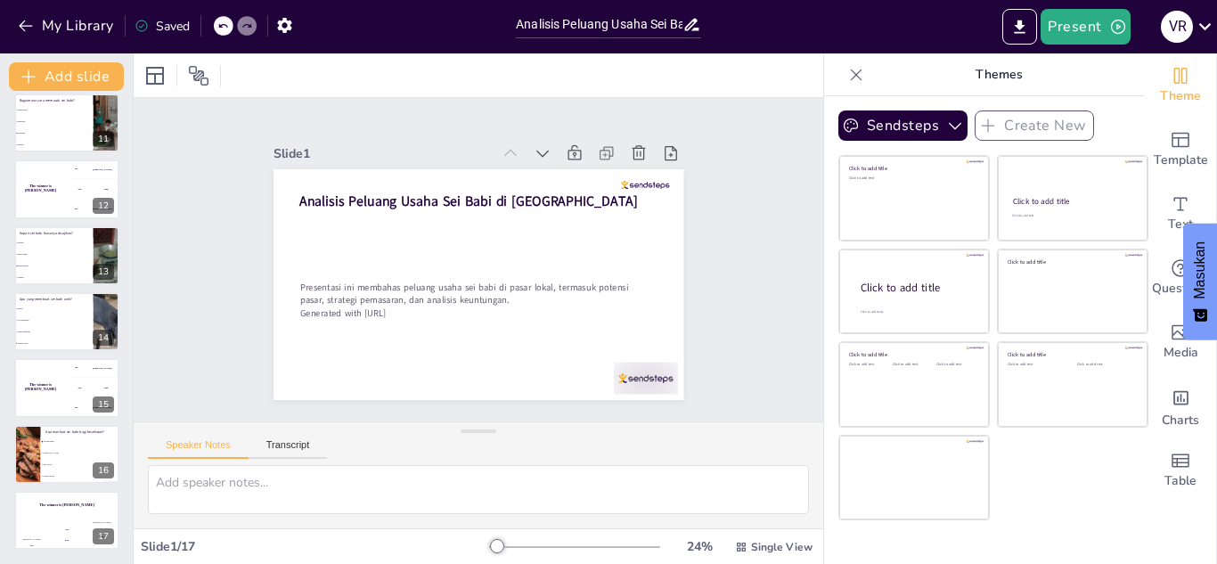
checkbox input "true"
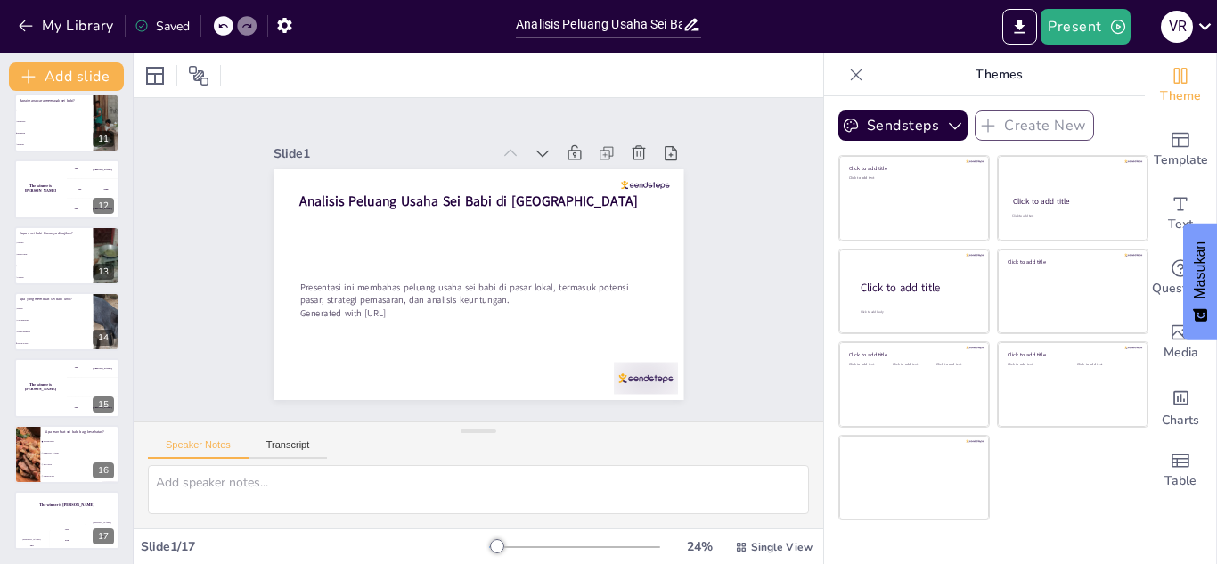
checkbox input "true"
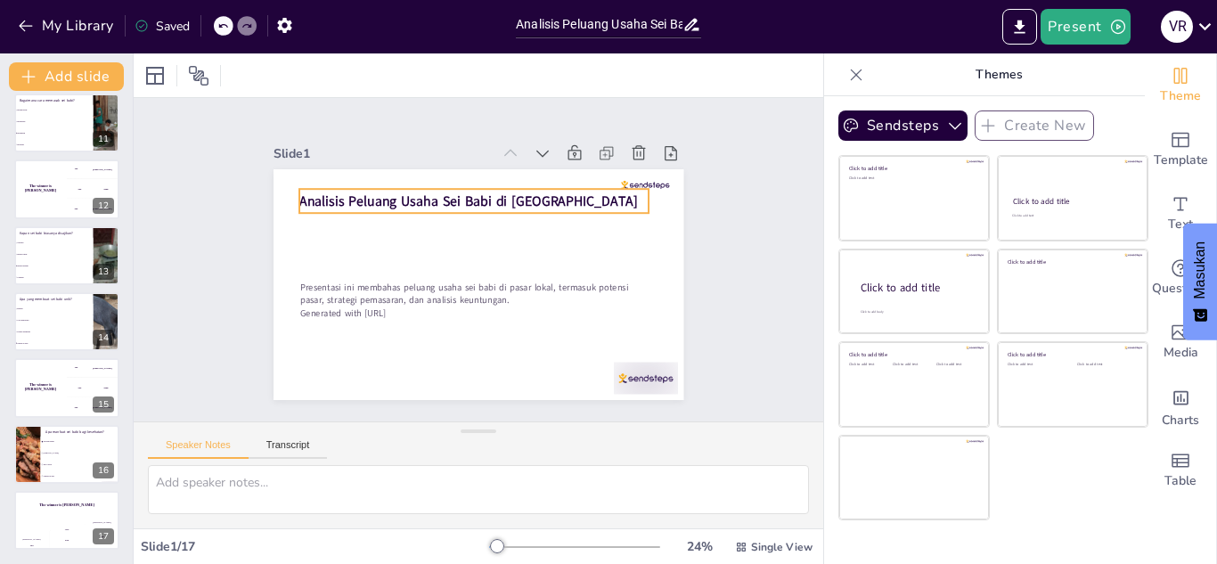
checkbox input "true"
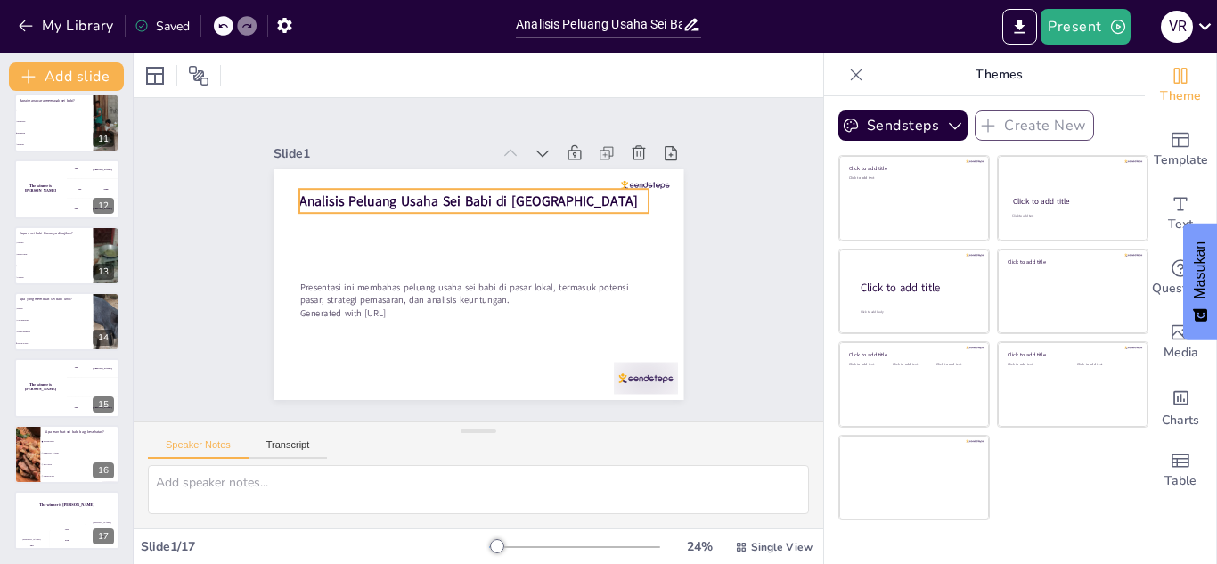
checkbox input "true"
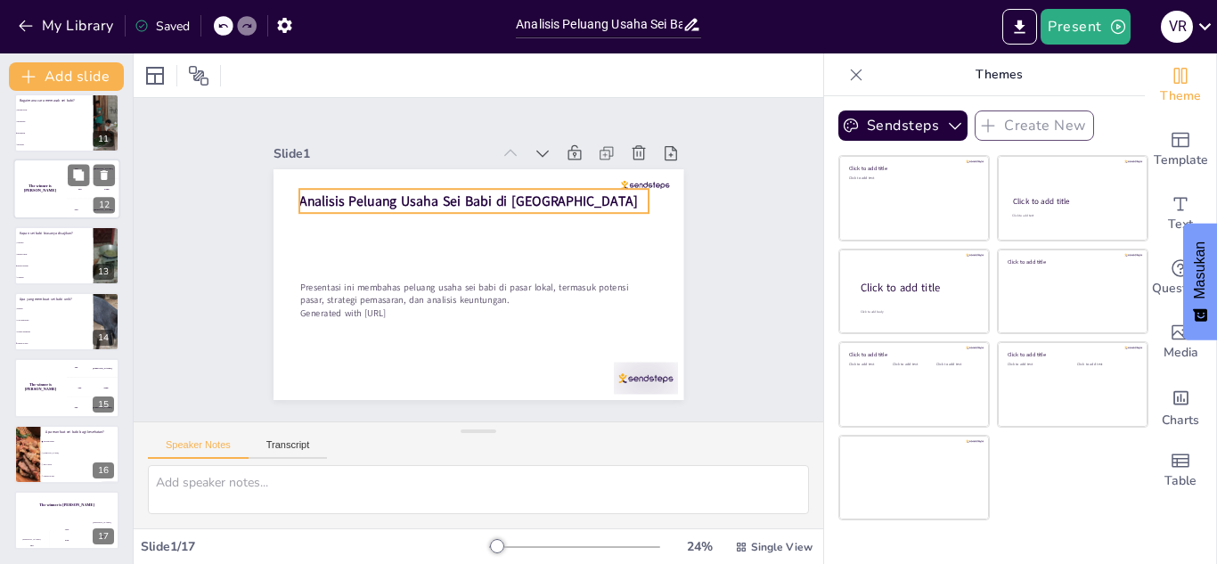
checkbox input "true"
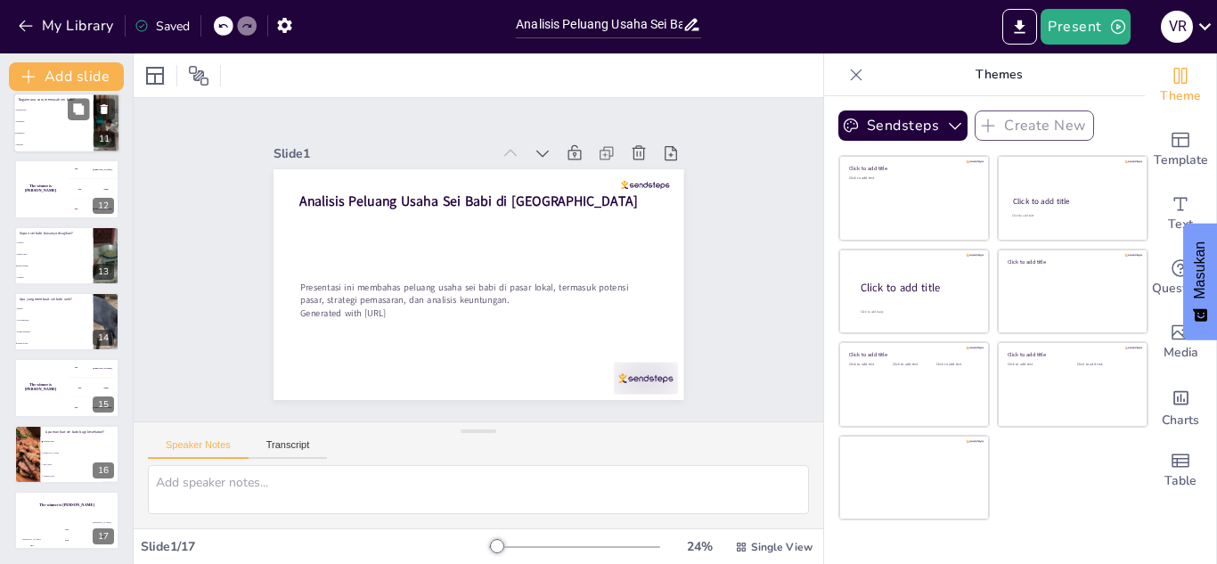
checkbox input "true"
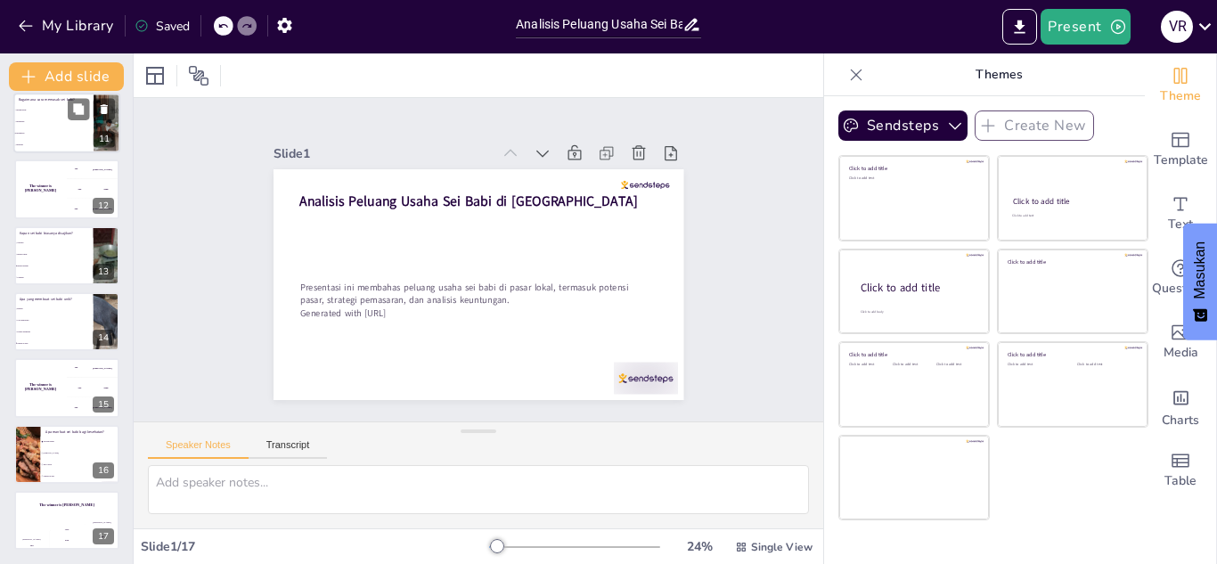
checkbox input "true"
click at [76, 141] on li "Merebus" at bounding box center [53, 145] width 80 height 12
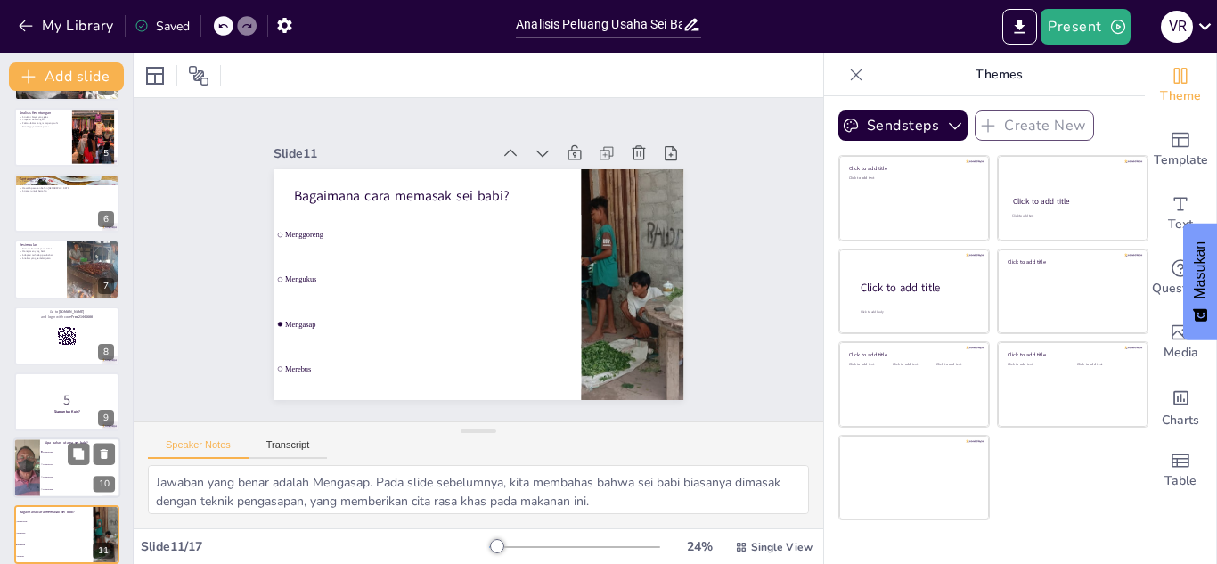
scroll to position [0, 0]
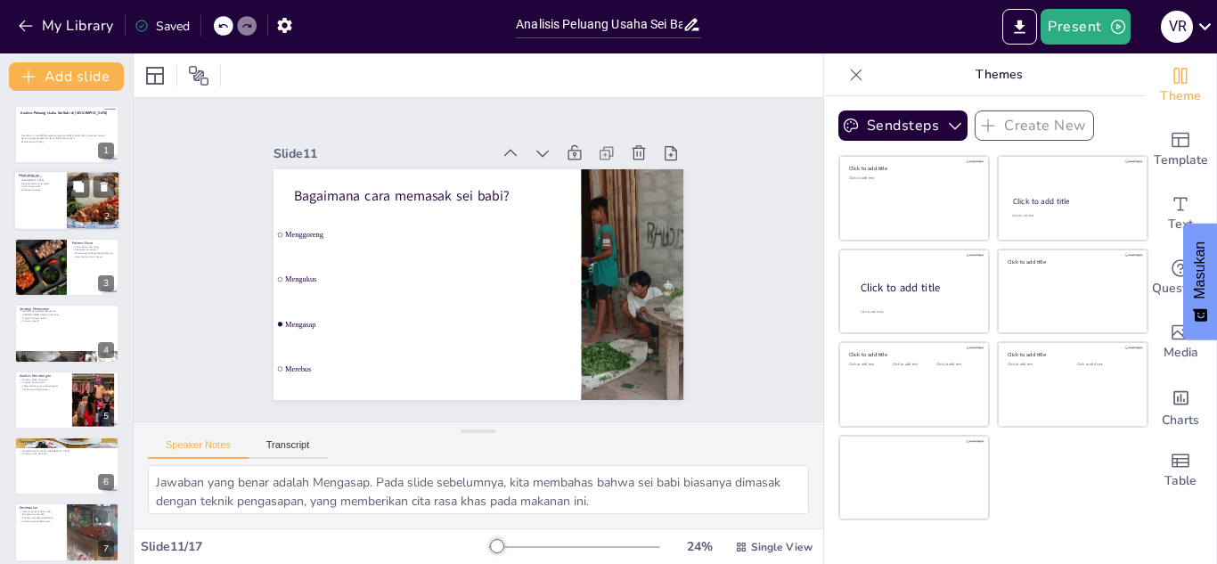
click at [58, 208] on div at bounding box center [66, 201] width 107 height 61
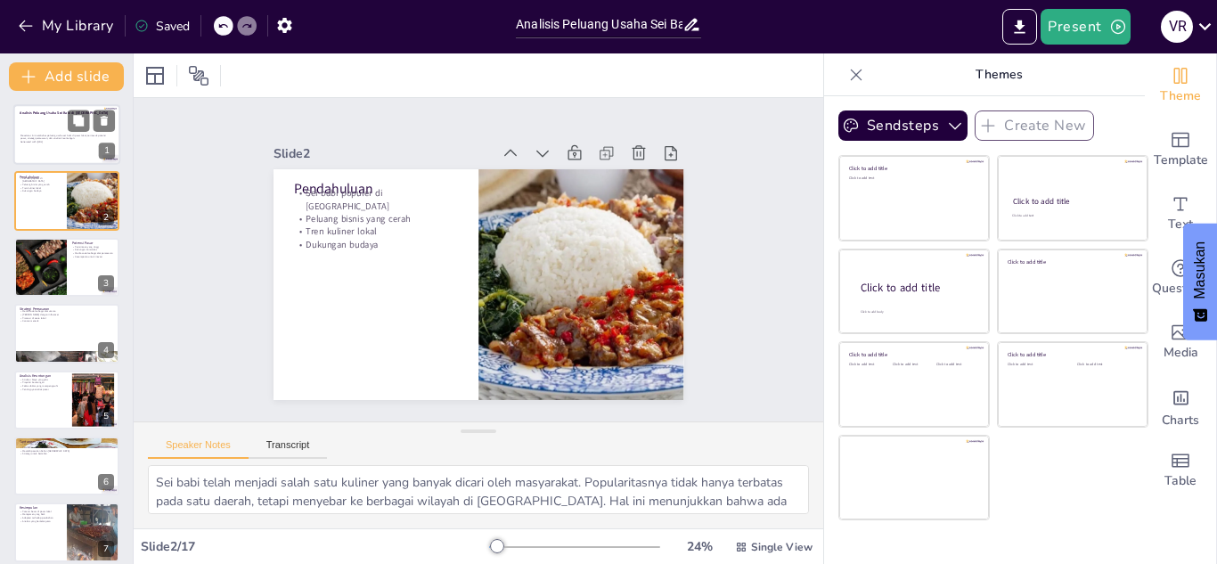
click at [49, 135] on p "Presentasi ini membahas peluang usaha sei babi di pasar lokal, termasuk potensi…" at bounding box center [65, 137] width 91 height 6
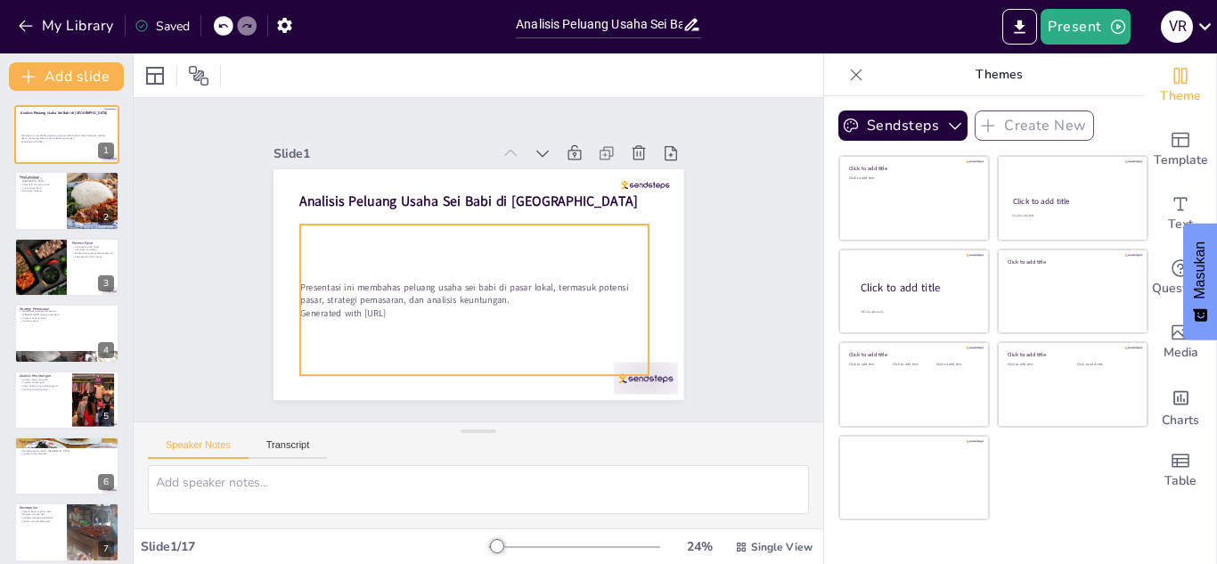
click at [368, 281] on p "Presentasi ini membahas peluang usaha sei babi di pasar lokal, termasuk potensi…" at bounding box center [467, 291] width 347 height 97
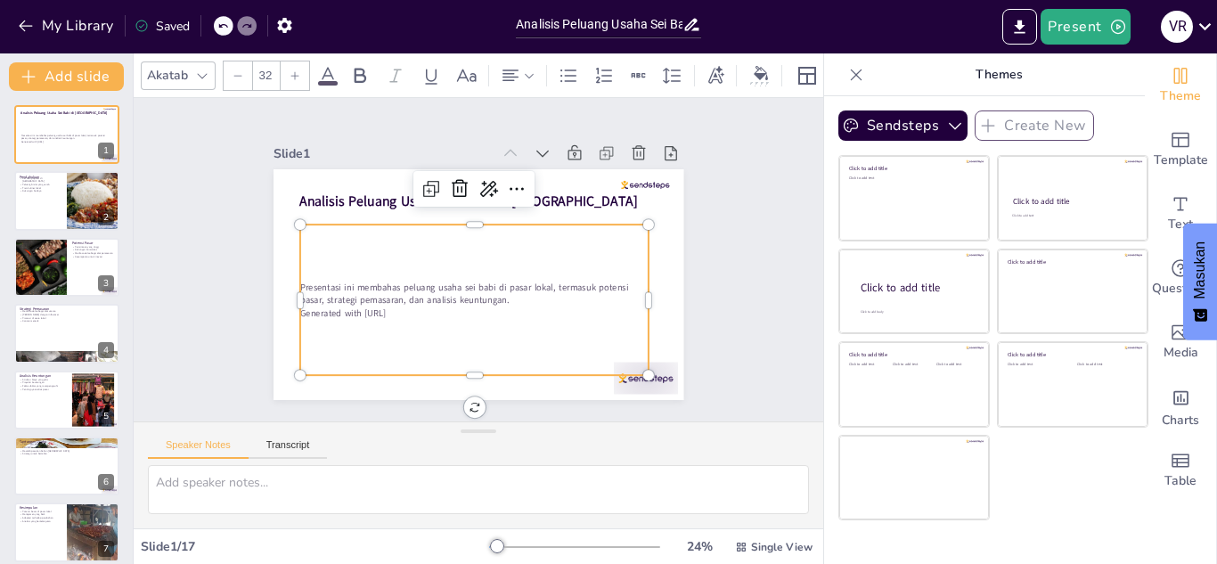
click at [368, 281] on p "Presentasi ini membahas peluang usaha sei babi di pasar lokal, termasuk potensi…" at bounding box center [470, 292] width 349 height 61
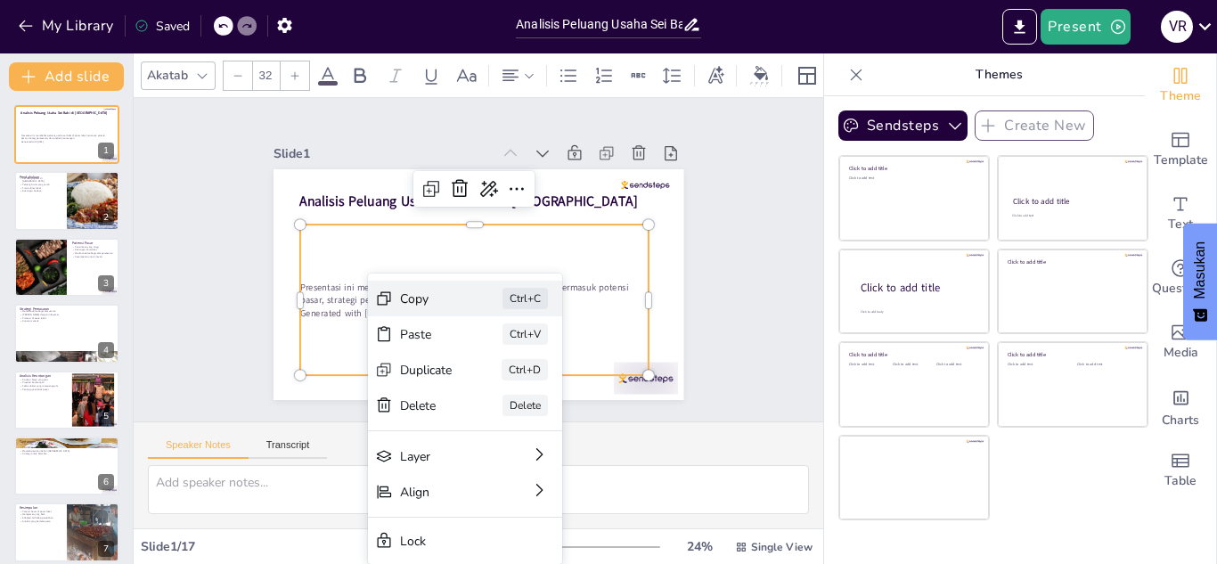
click at [518, 393] on div "Copy" at bounding box center [545, 404] width 54 height 22
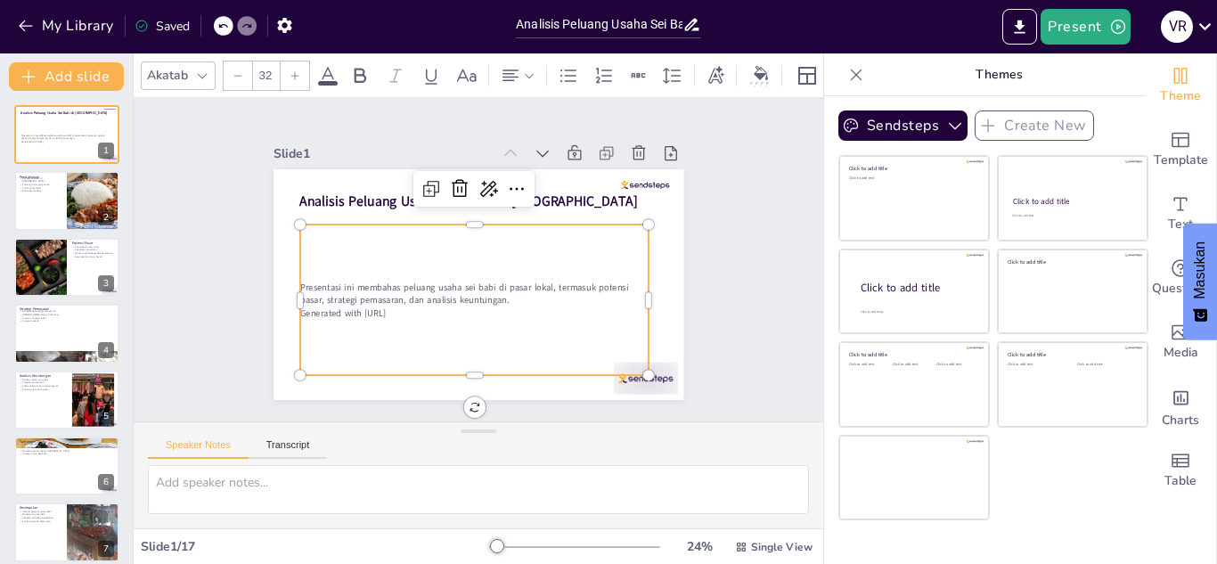
click at [442, 349] on div "Presentasi ini membahas peluang usaha sei babi di pasar lokal, termasuk potensi…" at bounding box center [470, 299] width 363 height 186
click at [102, 210] on div "2" at bounding box center [107, 217] width 16 height 16
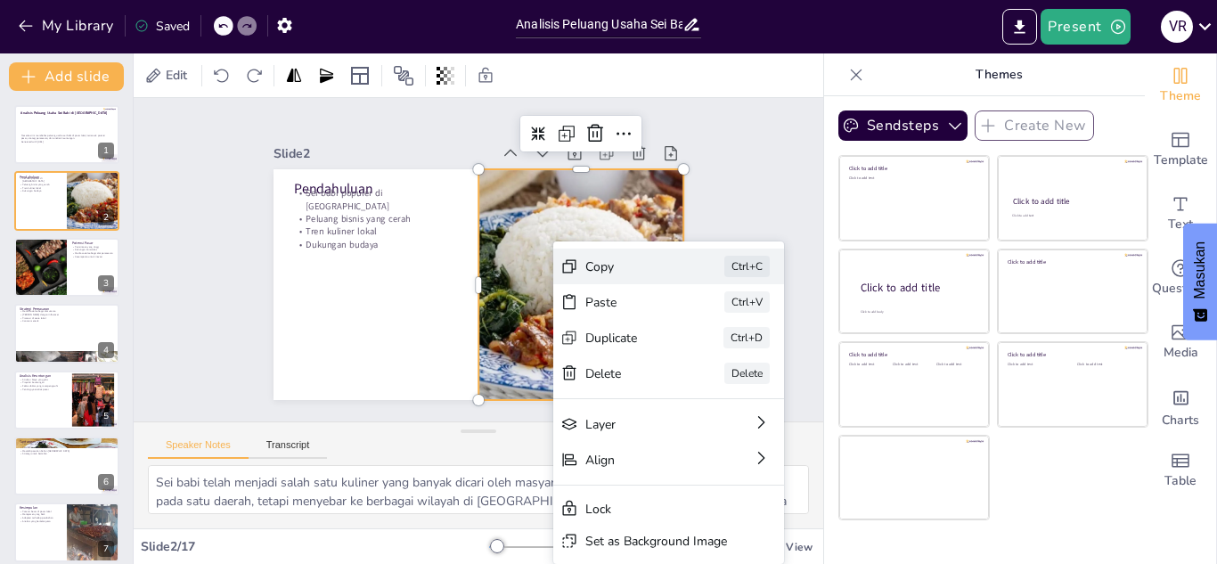
click at [844, 393] on div "Ctrl+C" at bounding box center [867, 406] width 47 height 26
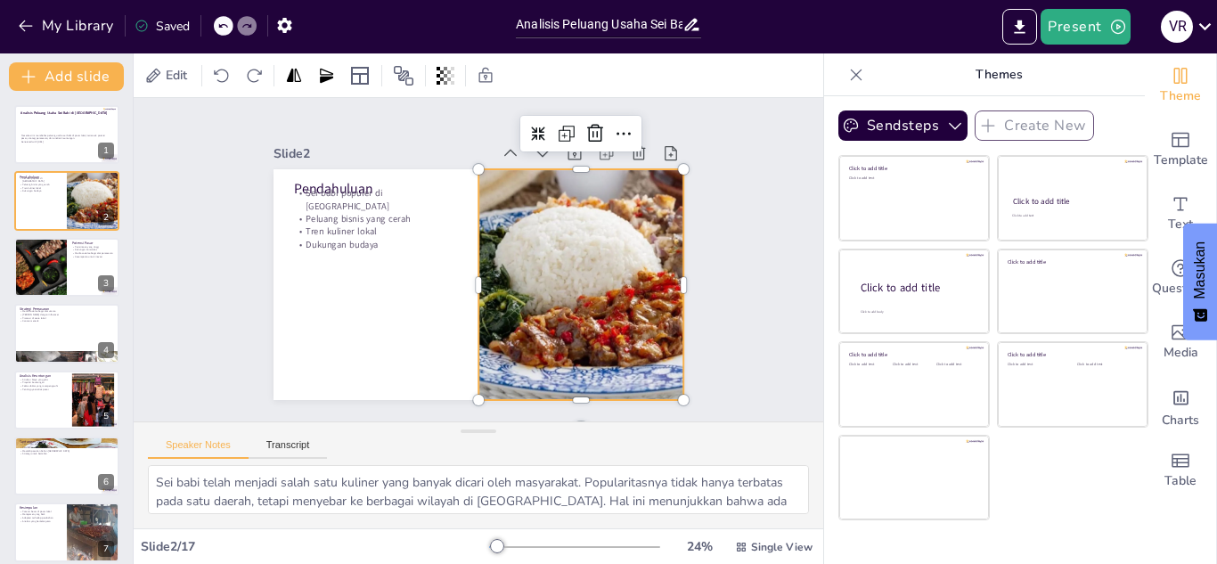
scroll to position [2, 0]
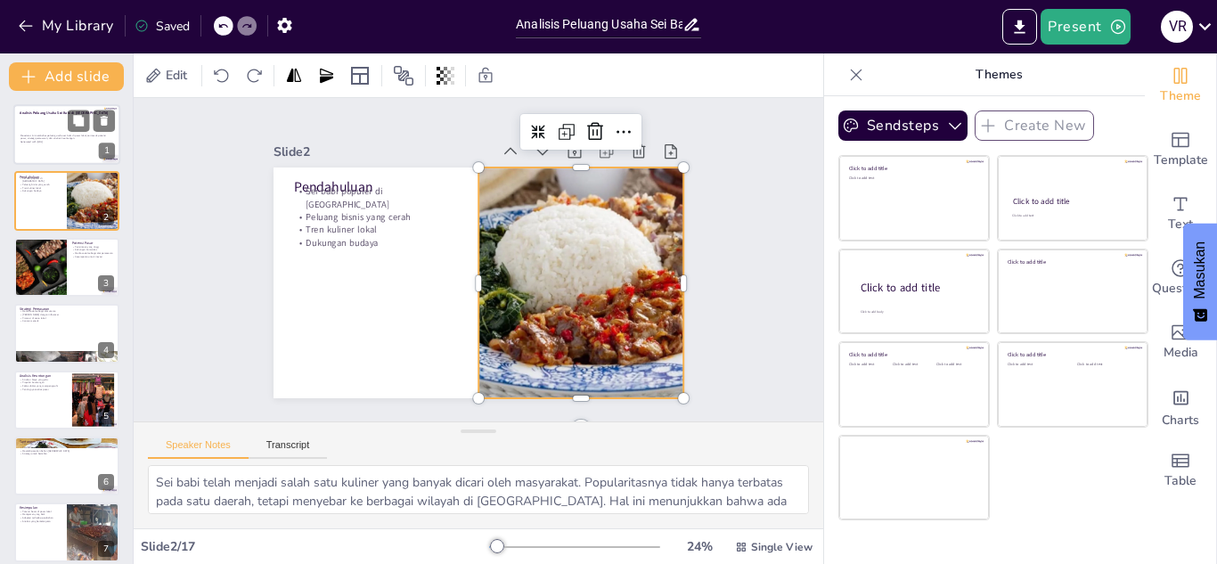
click at [28, 142] on p "Generated with [URL]" at bounding box center [65, 143] width 91 height 4
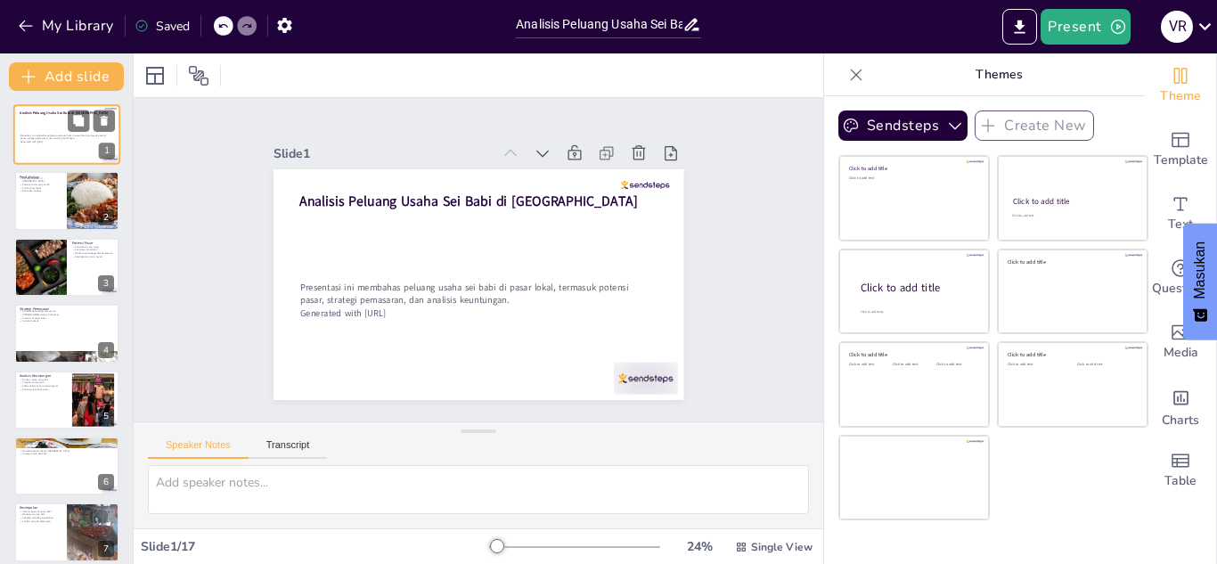
scroll to position [0, 0]
click at [69, 273] on div at bounding box center [66, 267] width 107 height 61
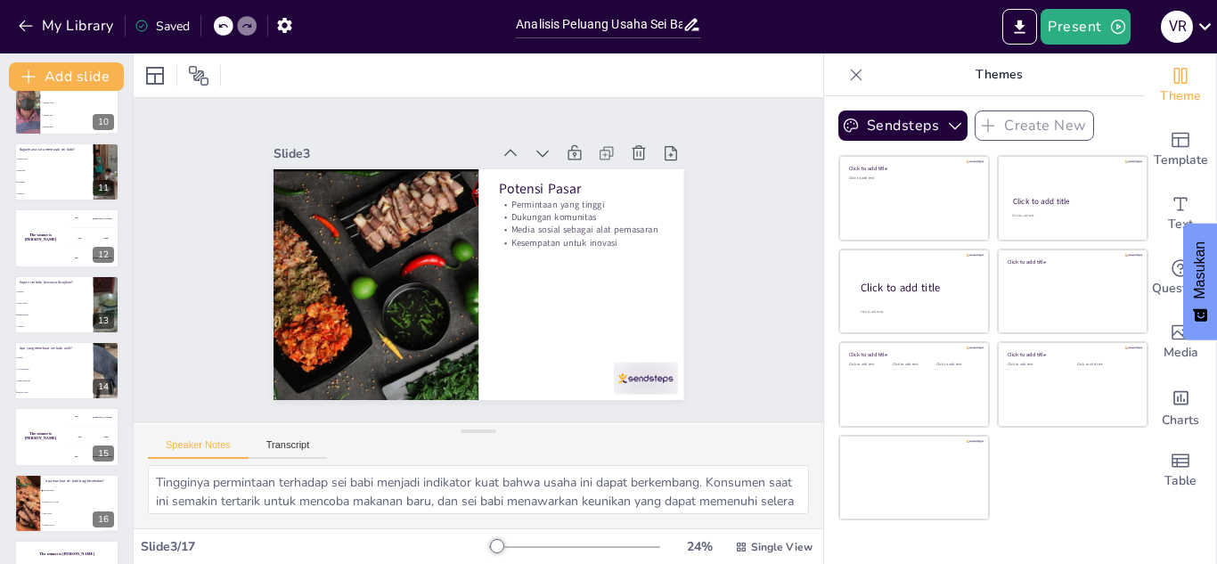
scroll to position [674, 0]
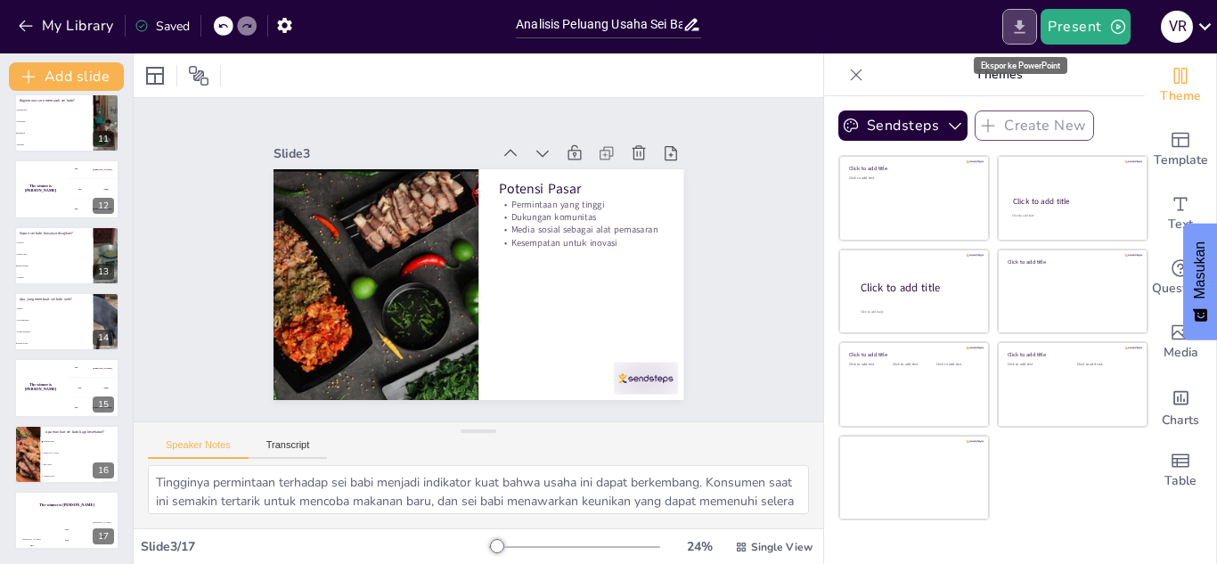
click at [1009, 20] on button "Export to PowerPoint" at bounding box center [1019, 27] width 35 height 36
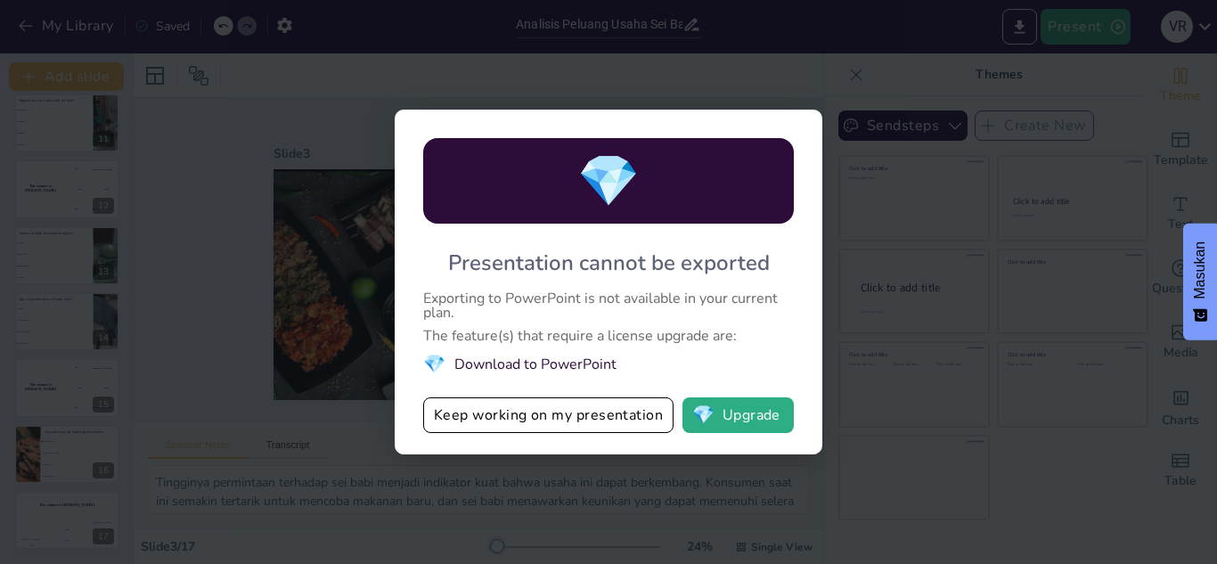
click at [603, 367] on li "💎 Download to PowerPoint" at bounding box center [608, 364] width 371 height 24
click at [608, 427] on button "Keep working on my presentation" at bounding box center [548, 415] width 250 height 36
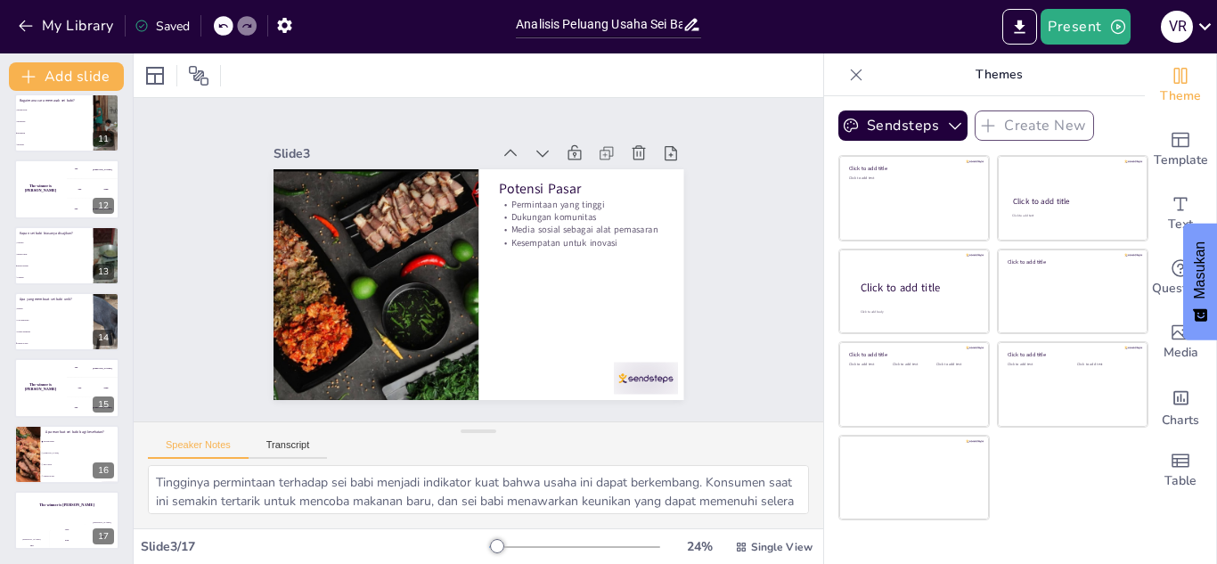
scroll to position [135, 0]
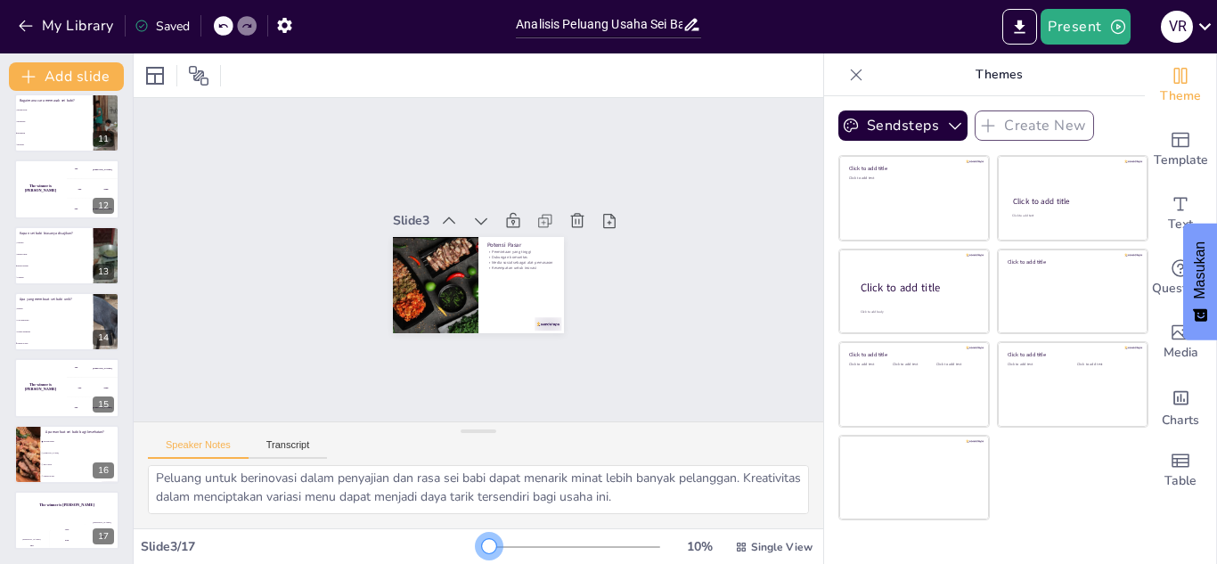
click at [482, 546] on div at bounding box center [489, 546] width 14 height 14
click at [49, 147] on li "Merebus" at bounding box center [53, 145] width 80 height 12
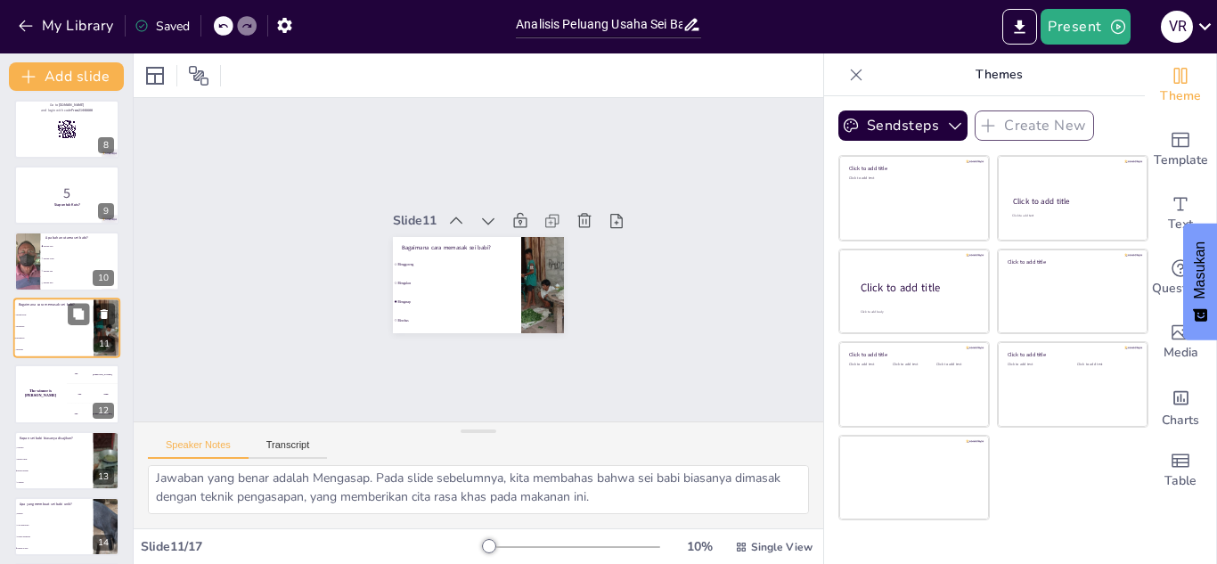
scroll to position [4, 0]
click at [81, 265] on li "Daging sapi" at bounding box center [80, 271] width 80 height 12
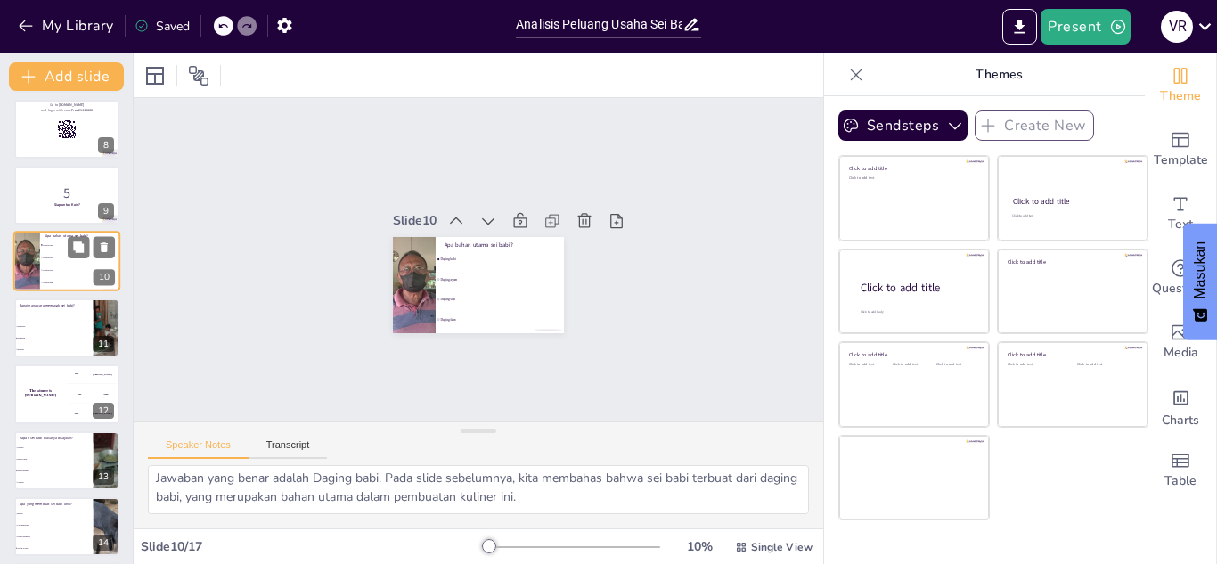
scroll to position [404, 0]
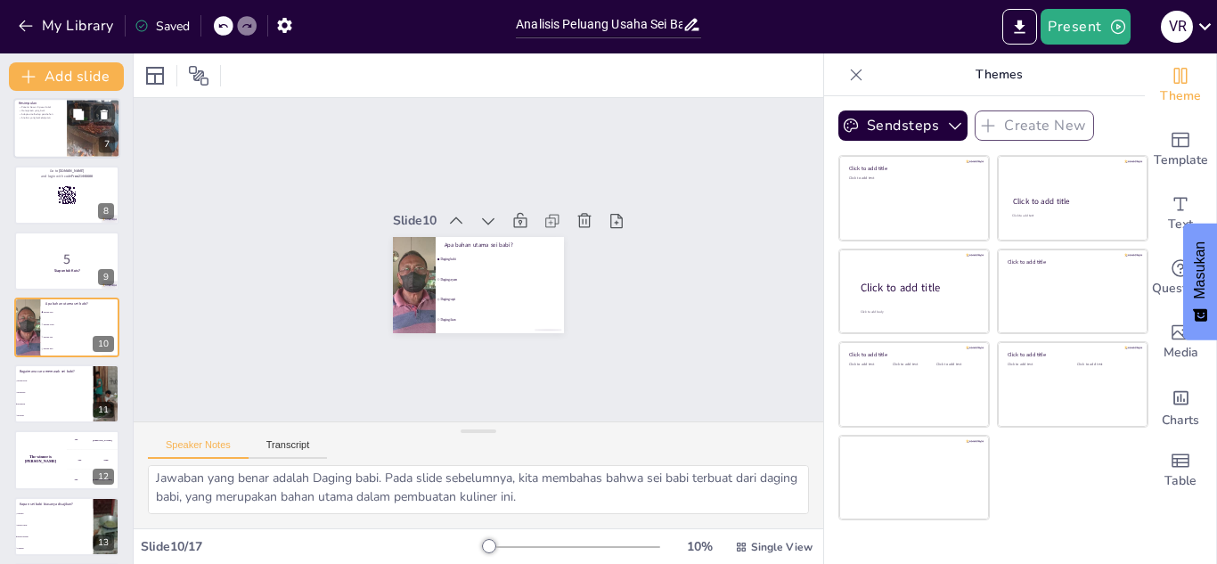
click at [32, 124] on div at bounding box center [66, 129] width 107 height 61
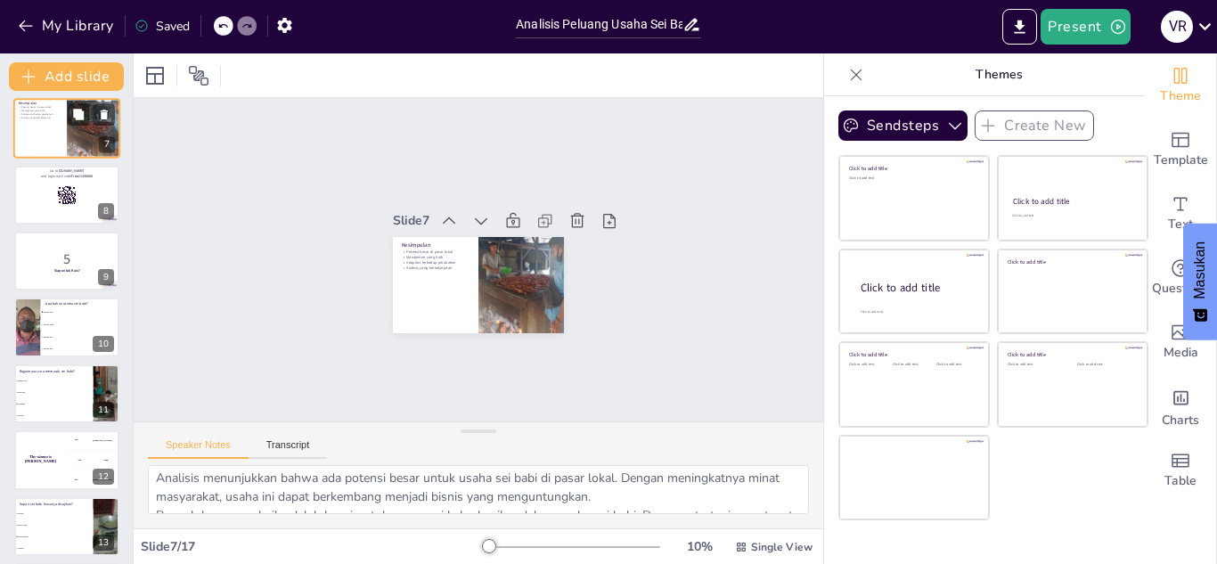
scroll to position [135, 0]
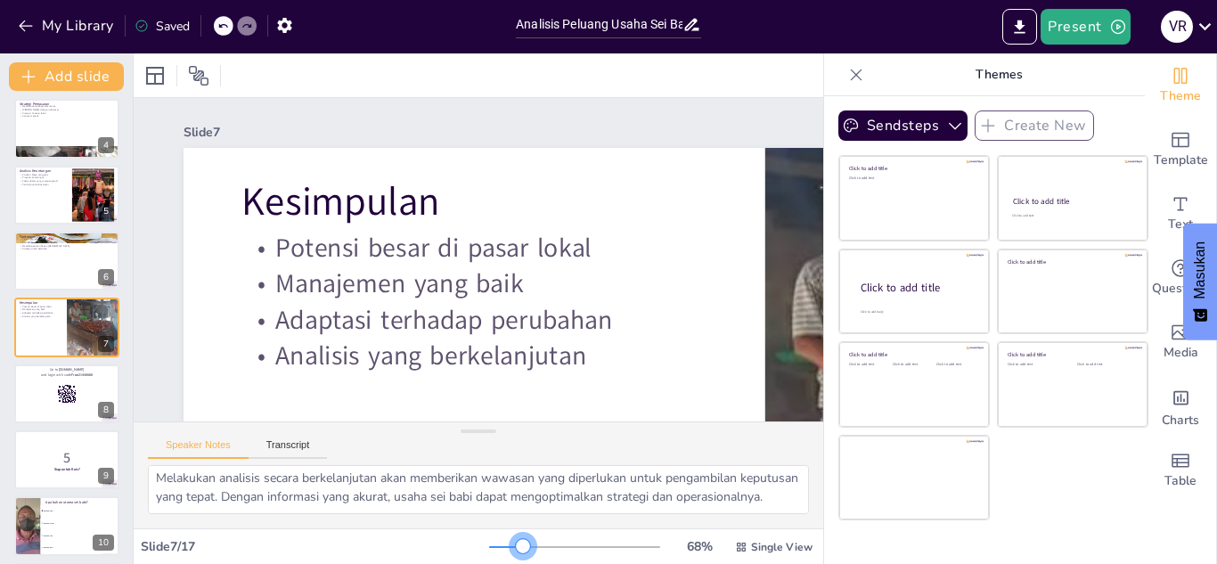
click at [511, 545] on div at bounding box center [574, 547] width 171 height 14
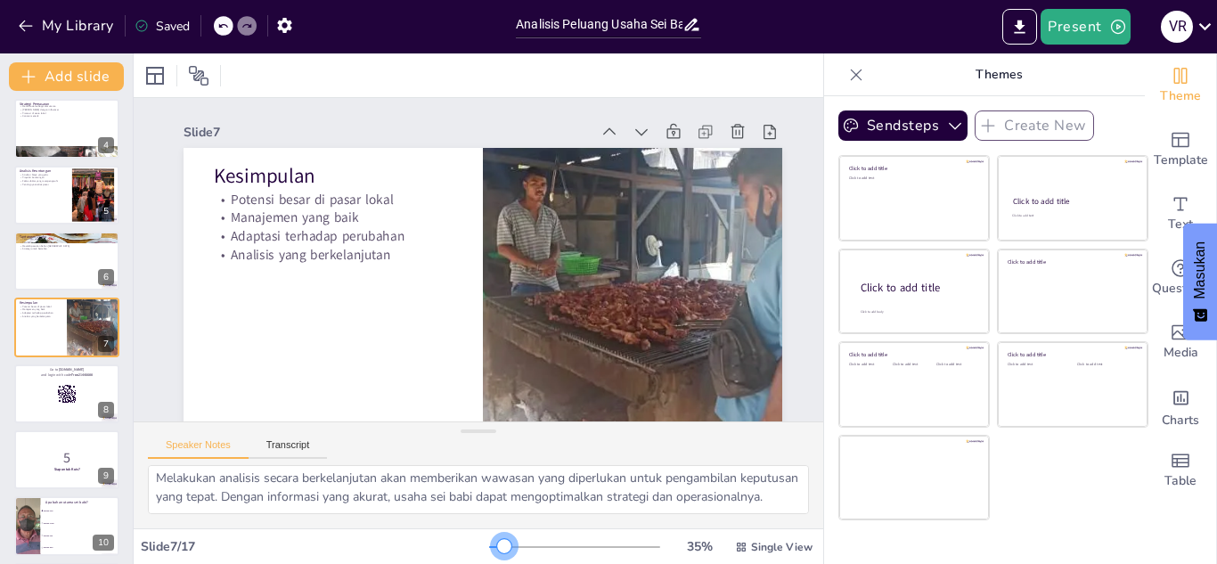
click at [492, 551] on div at bounding box center [574, 547] width 171 height 14
click at [69, 397] on rect at bounding box center [69, 396] width 1 height 1
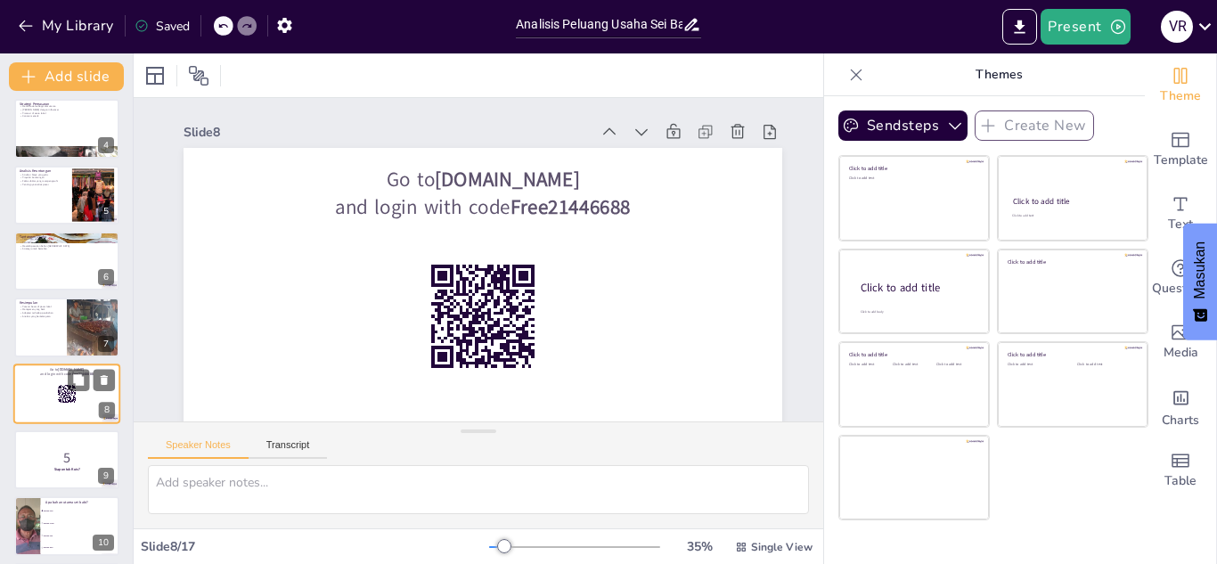
scroll to position [0, 0]
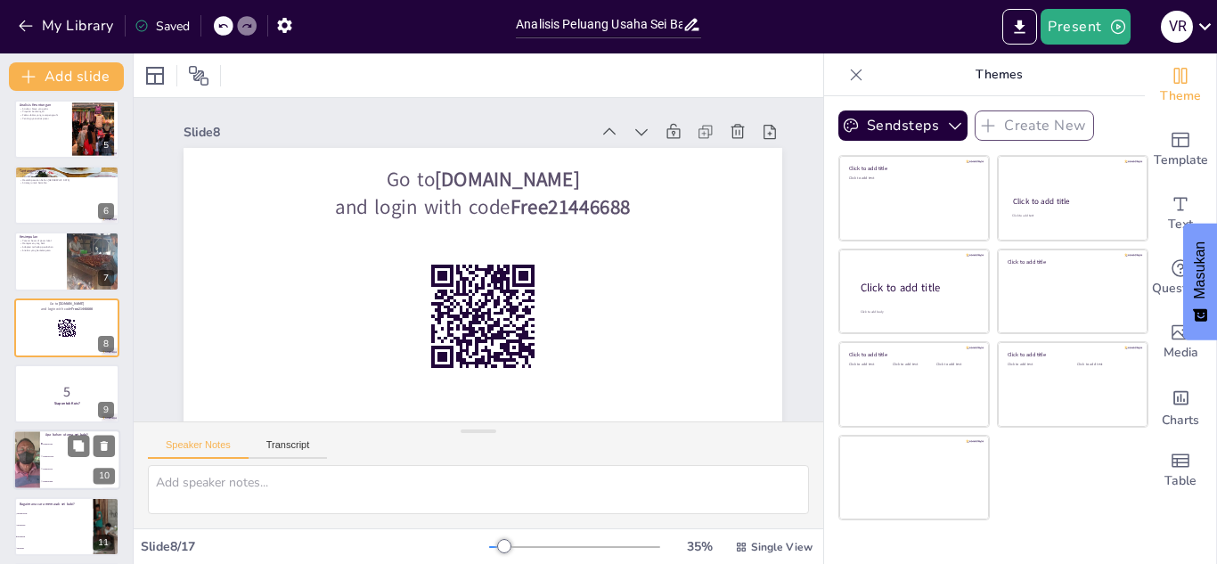
click at [47, 453] on li "Daging ayam" at bounding box center [80, 457] width 80 height 12
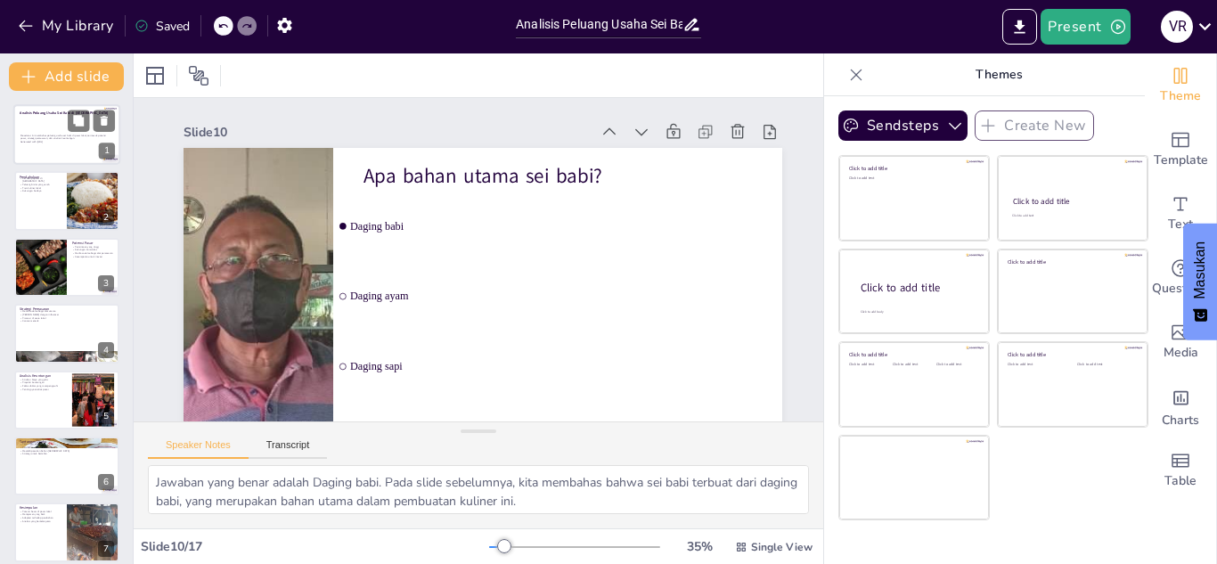
click at [36, 132] on div "Presentasi ini membahas peluang usaha sei babi di pasar lokal, termasuk potensi…" at bounding box center [65, 138] width 91 height 39
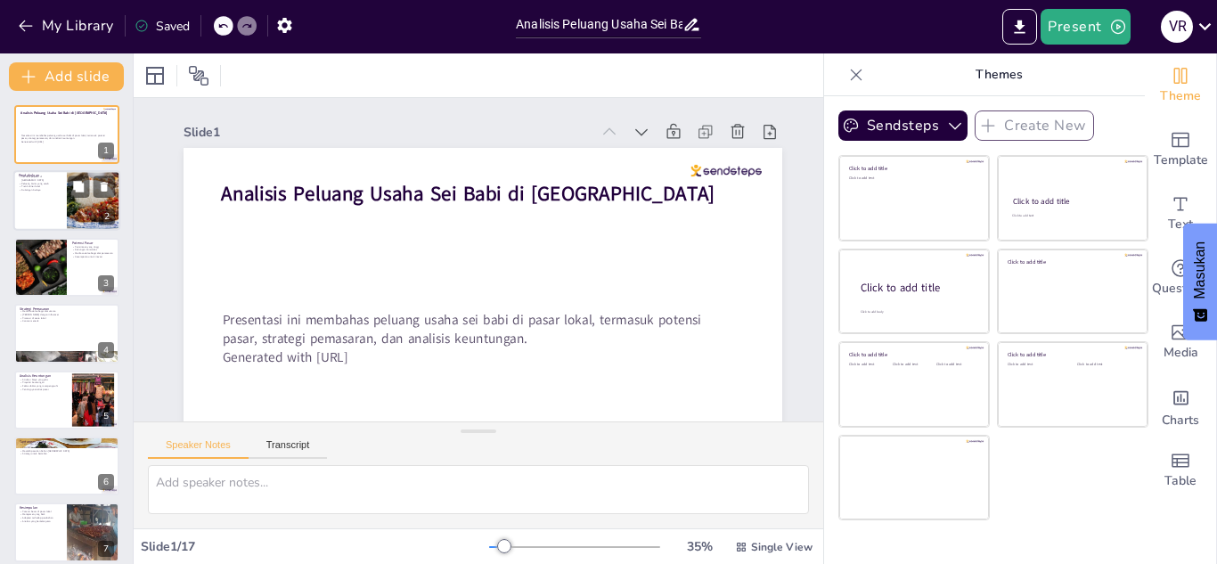
click at [29, 204] on div at bounding box center [66, 201] width 107 height 61
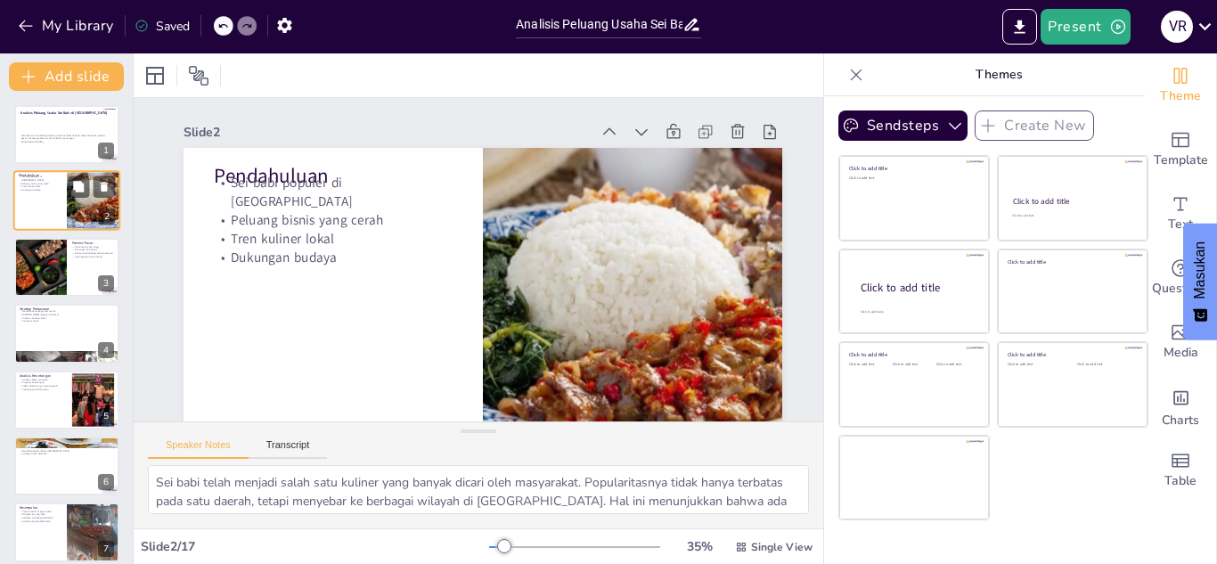
click at [29, 204] on div at bounding box center [66, 201] width 107 height 61
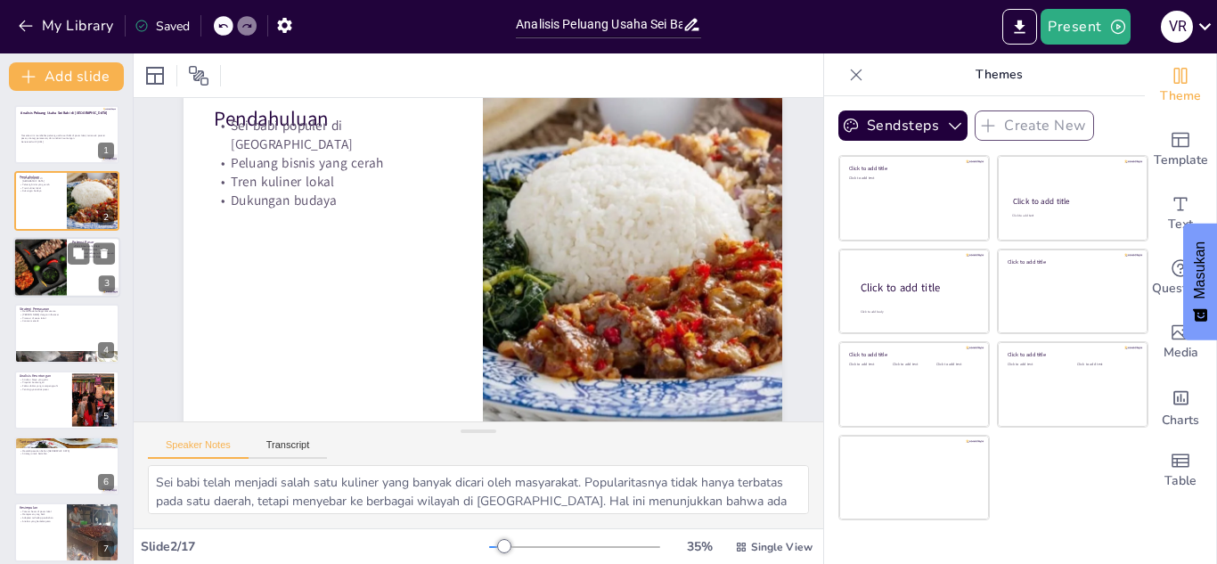
click at [50, 285] on div at bounding box center [40, 267] width 68 height 61
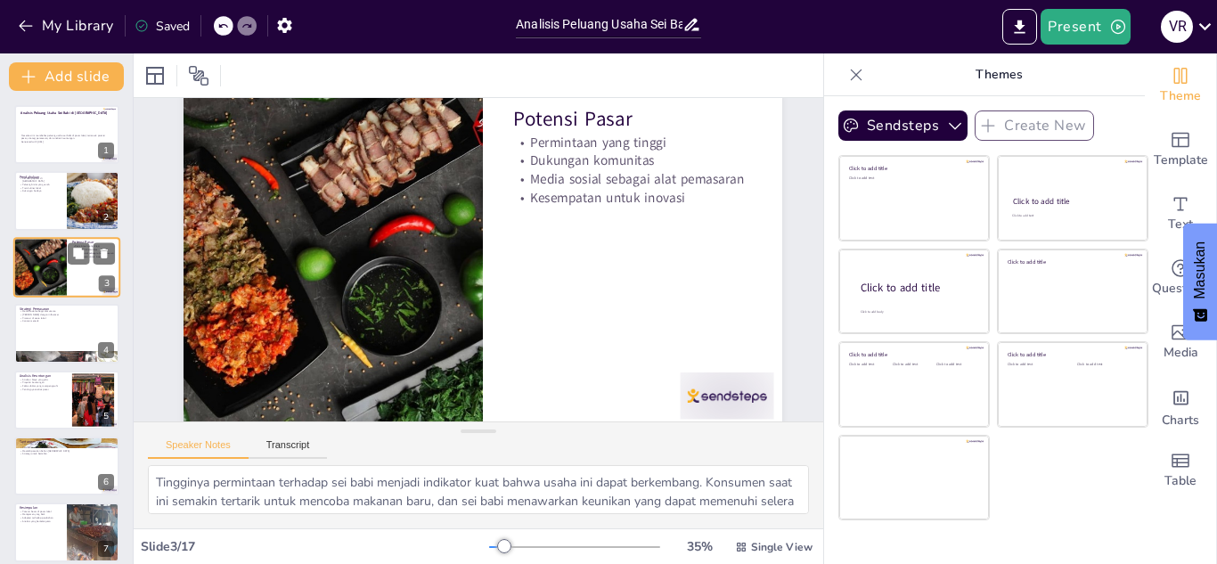
scroll to position [0, 0]
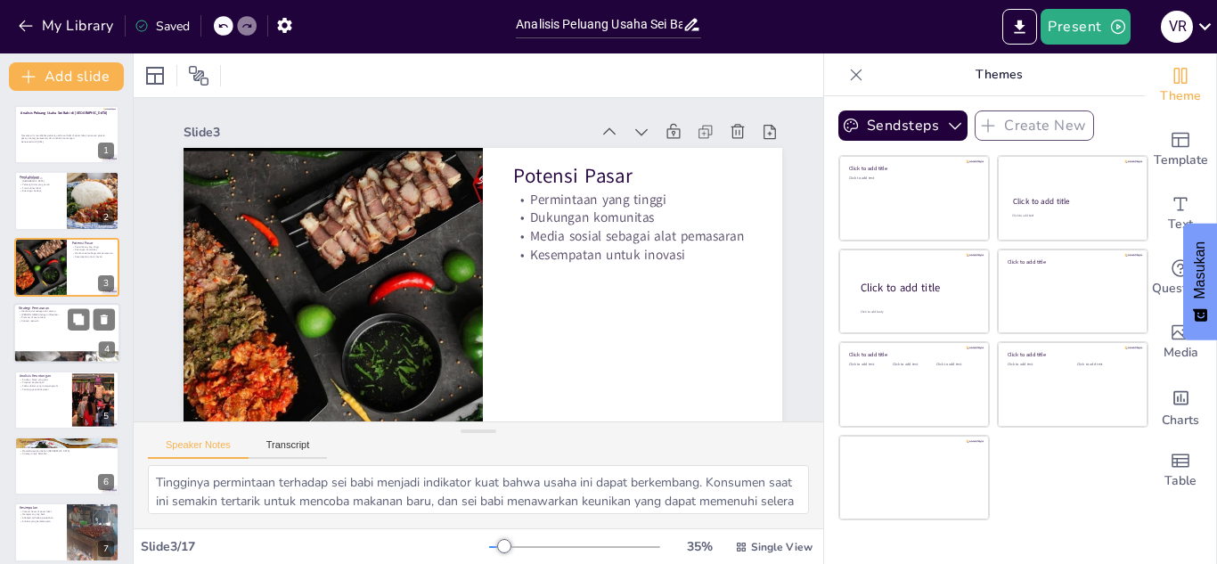
click at [54, 334] on div at bounding box center [66, 333] width 107 height 61
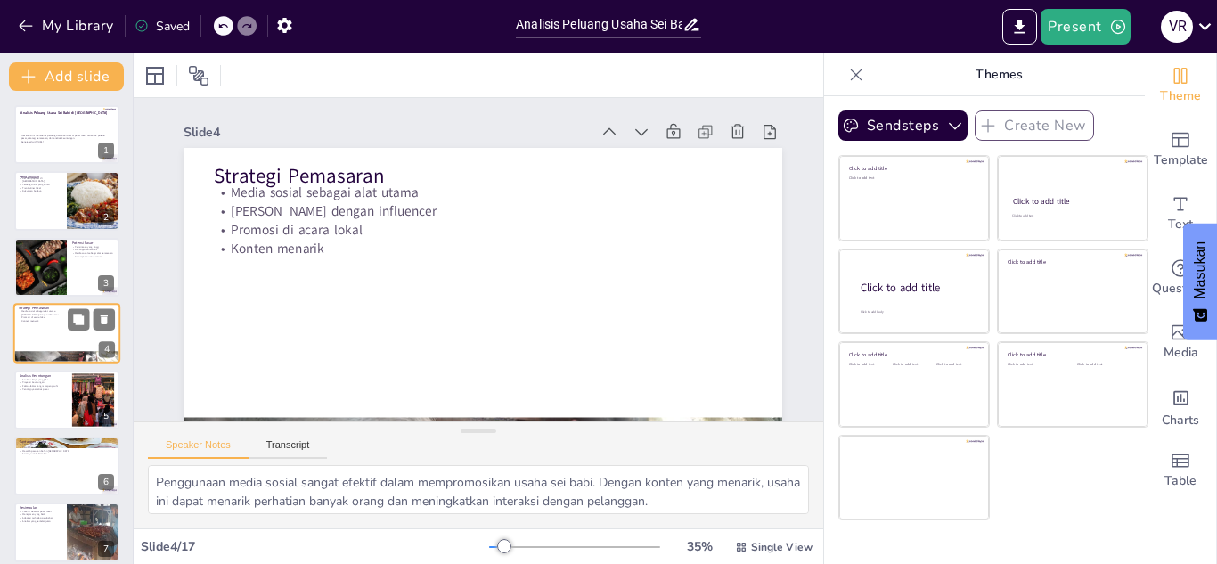
scroll to position [6, 0]
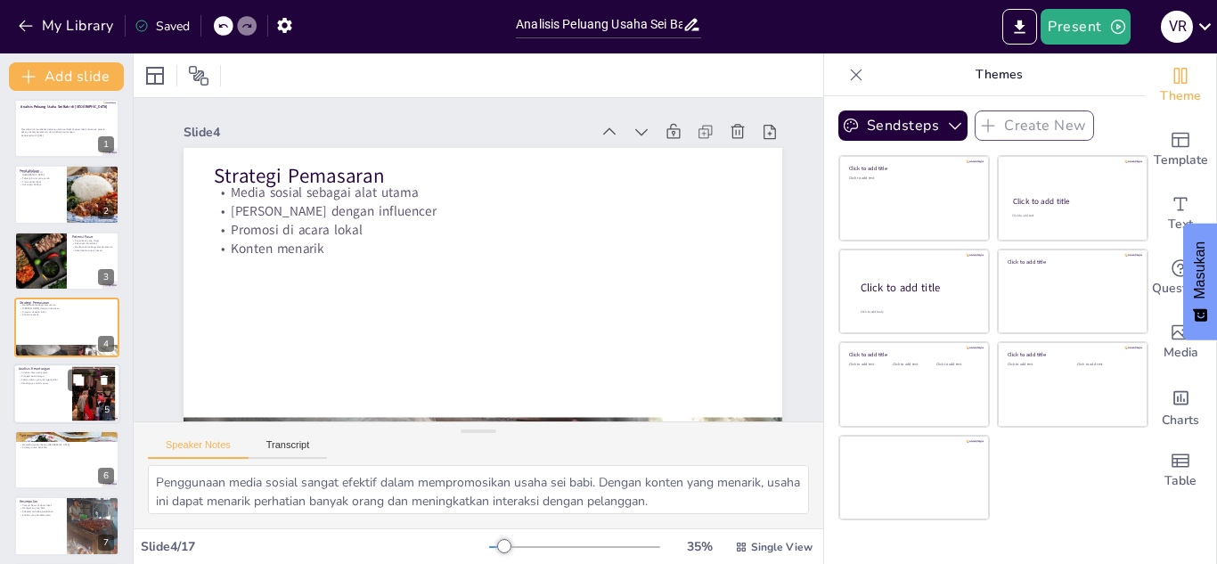
click at [49, 374] on p "Proyeksi keuntungan" at bounding box center [43, 376] width 48 height 4
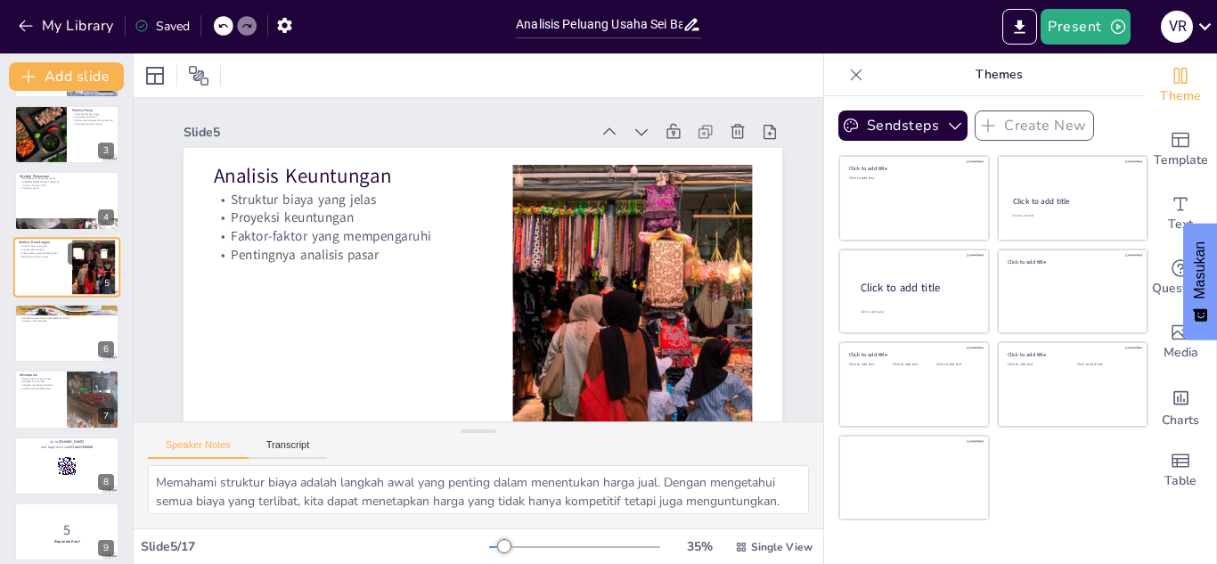
scroll to position [133, 0]
click at [49, 374] on p "Kesimpulan" at bounding box center [41, 374] width 42 height 5
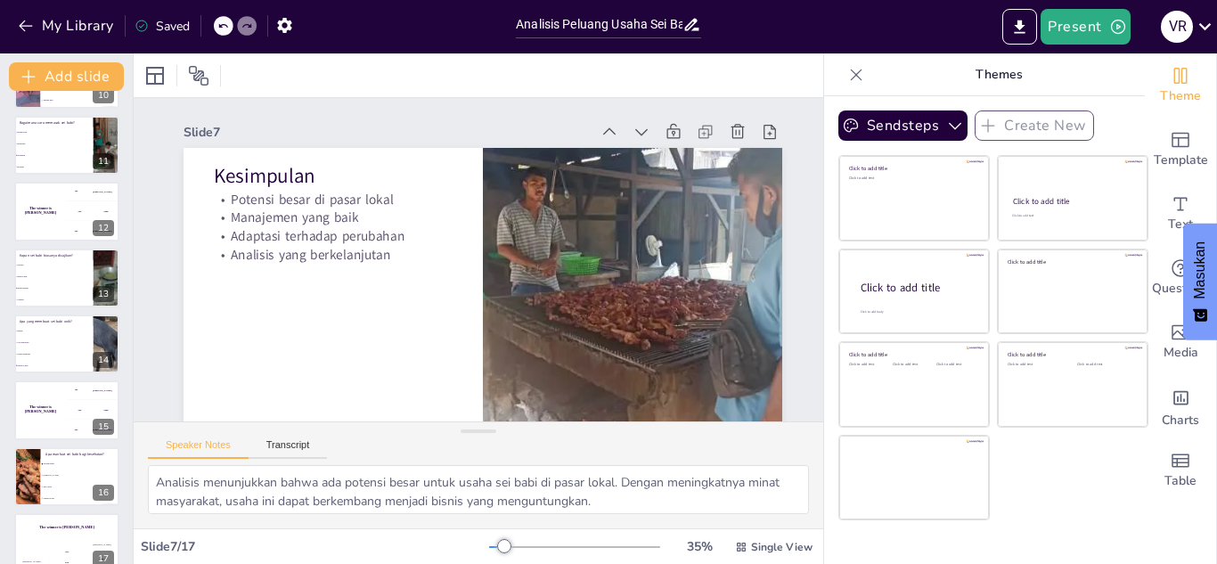
scroll to position [674, 0]
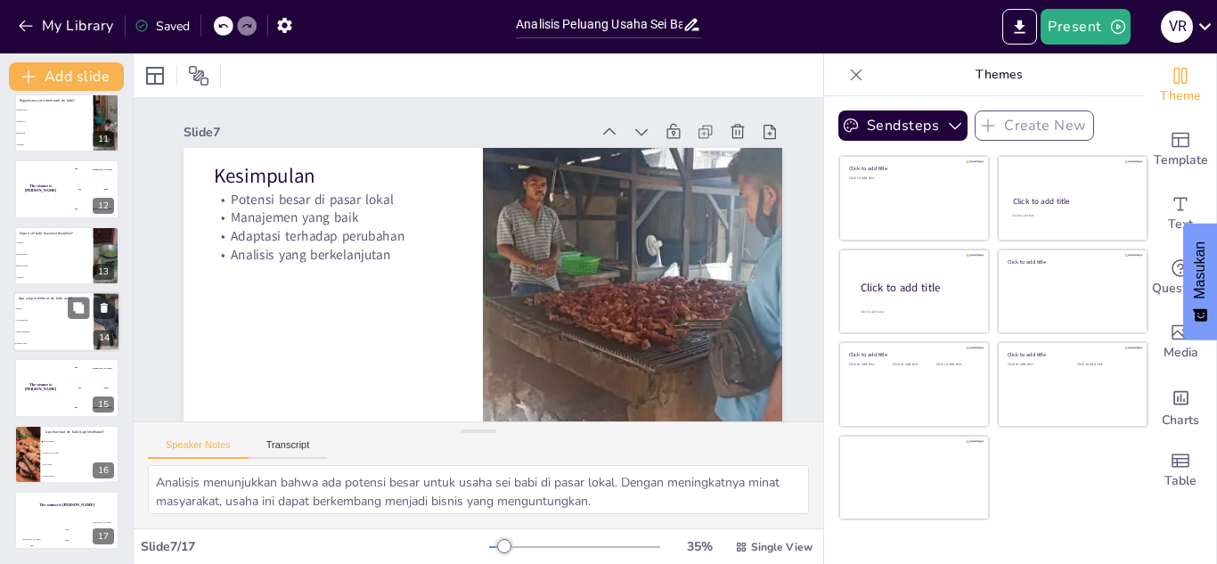
click at [46, 311] on li "Bumbu" at bounding box center [53, 309] width 80 height 12
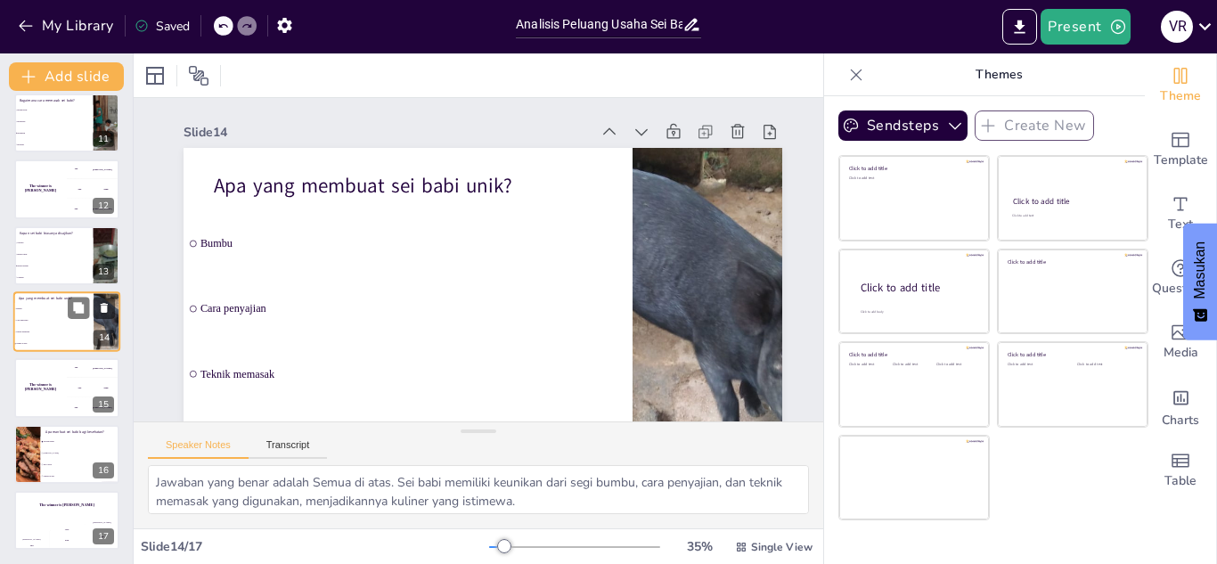
scroll to position [669, 0]
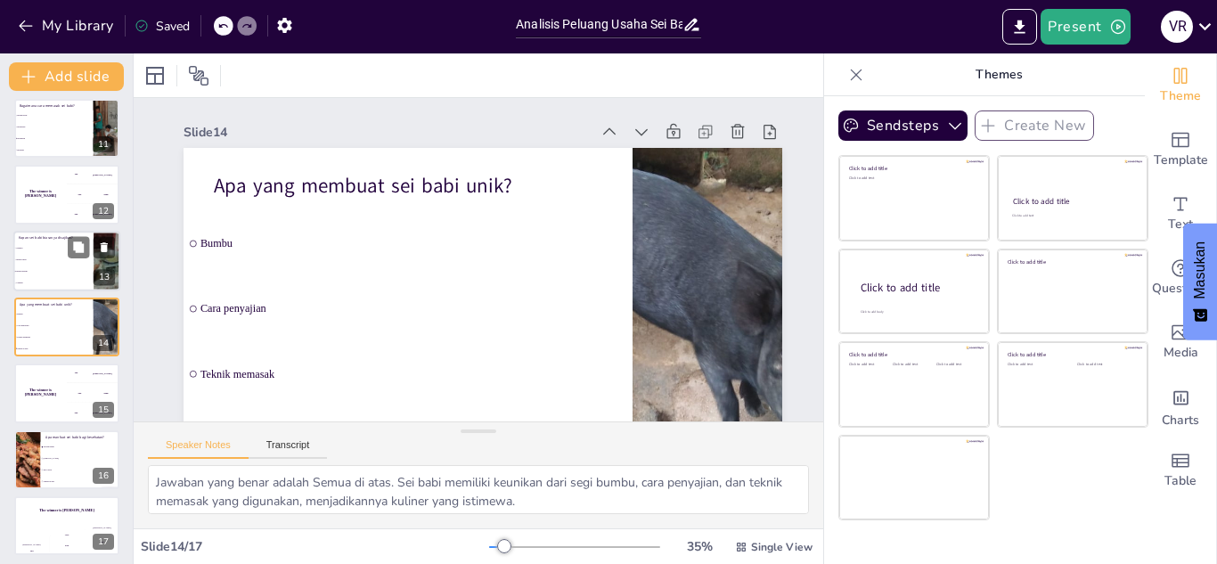
click at [43, 281] on span "Camilan" at bounding box center [54, 282] width 77 height 3
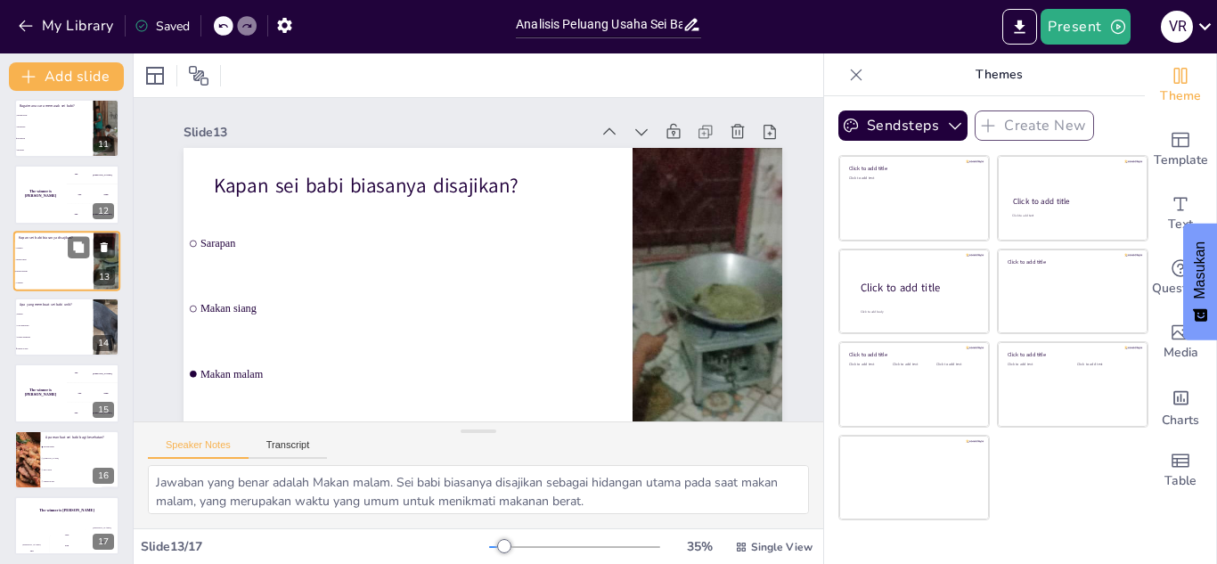
scroll to position [602, 0]
